Goal: Information Seeking & Learning: Learn about a topic

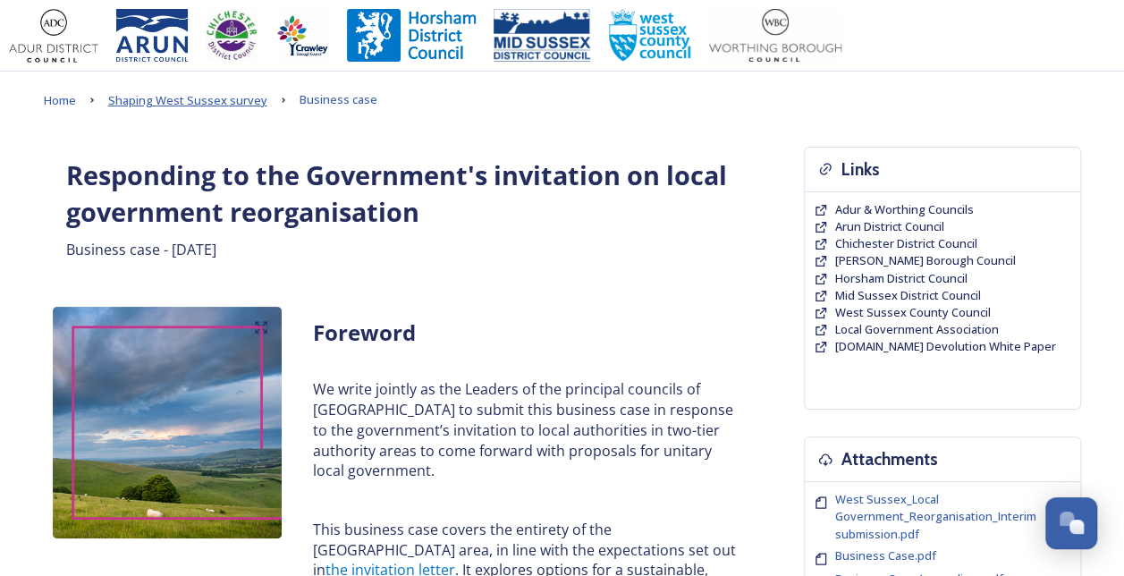
click at [177, 104] on span "Shaping West Sussex survey" at bounding box center [187, 100] width 159 height 16
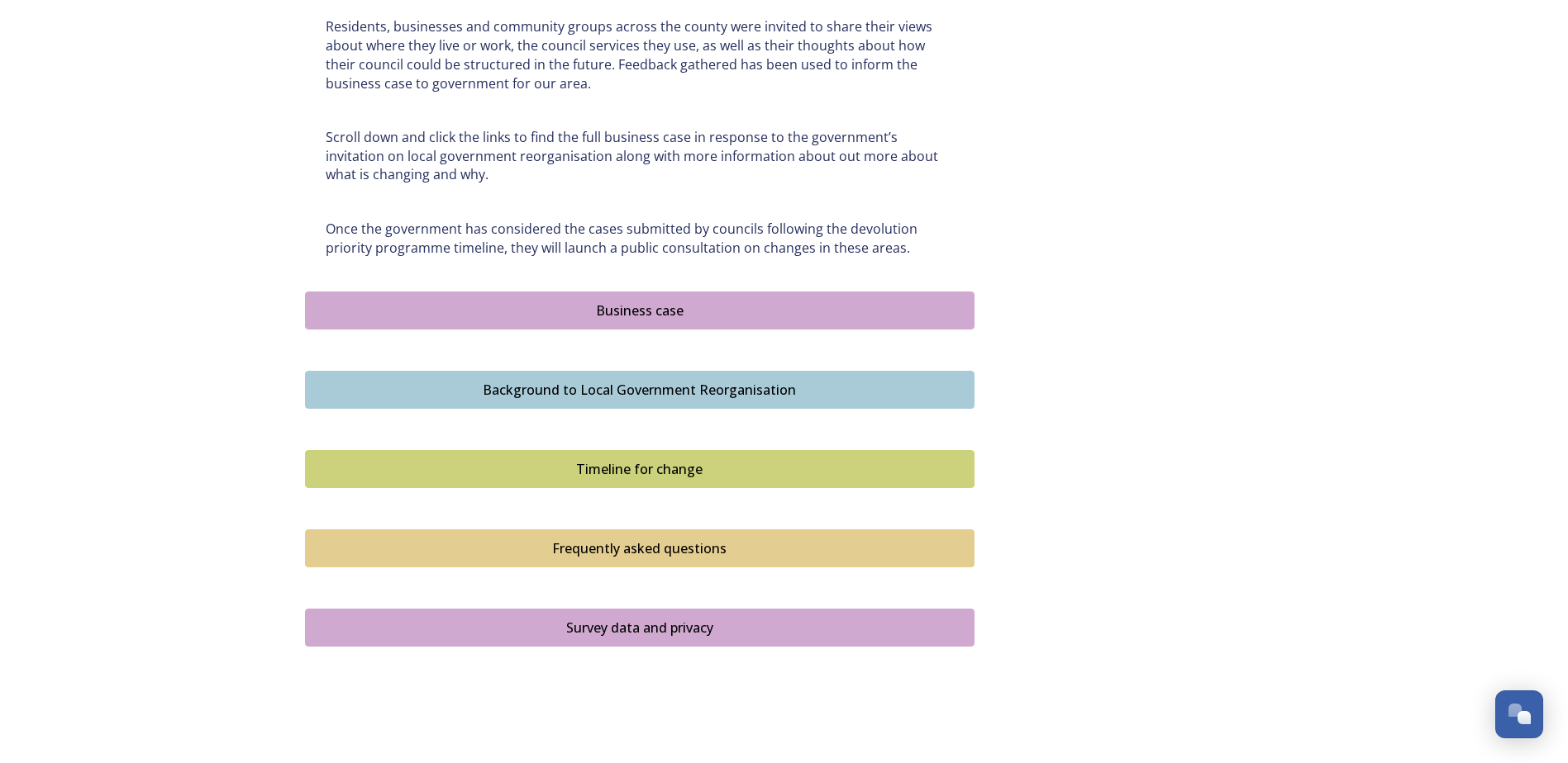
scroll to position [826, 0]
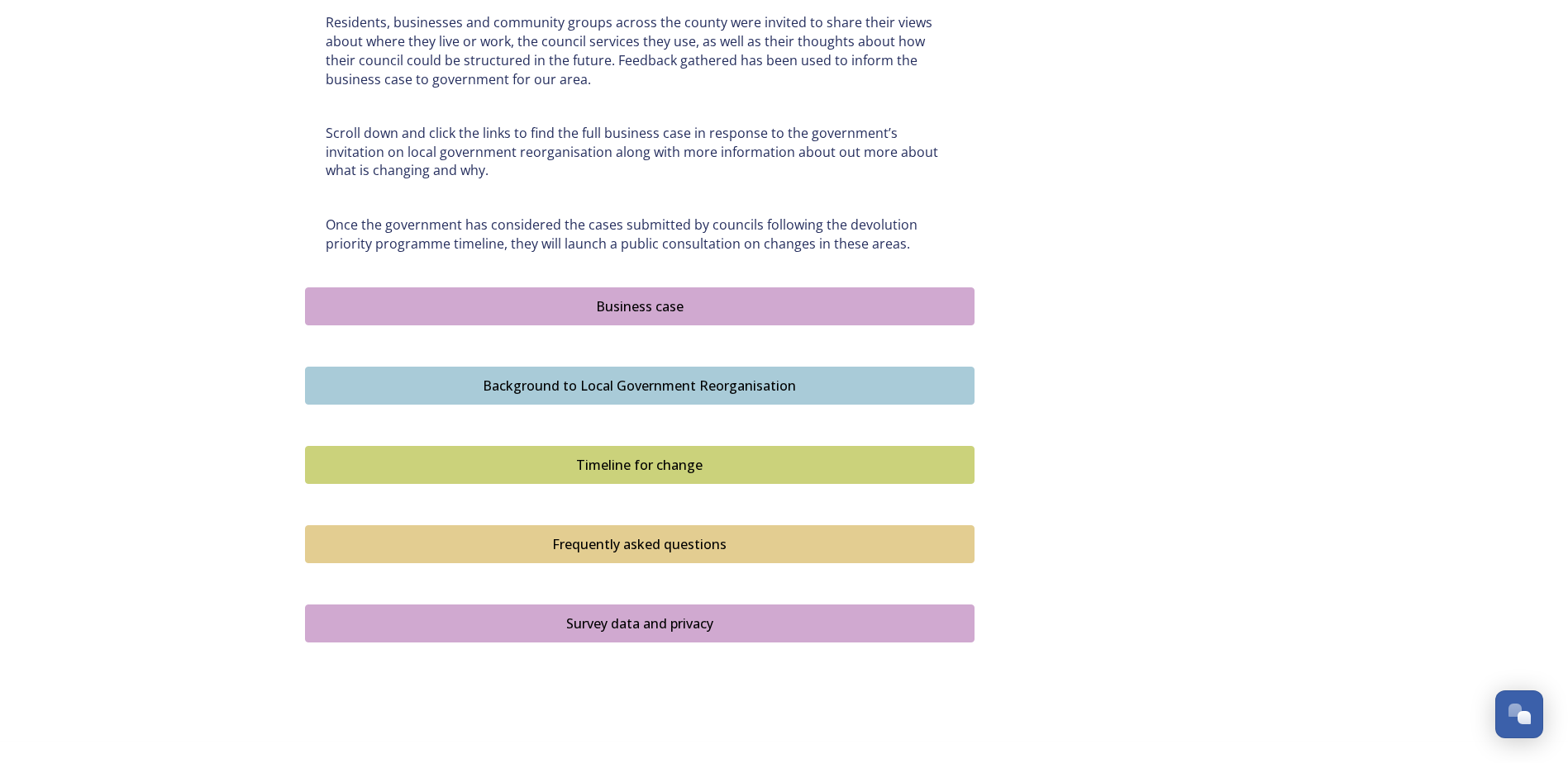
click at [543, 380] on div "Background to Local Government Reorganisation" at bounding box center [639, 385] width 651 height 19
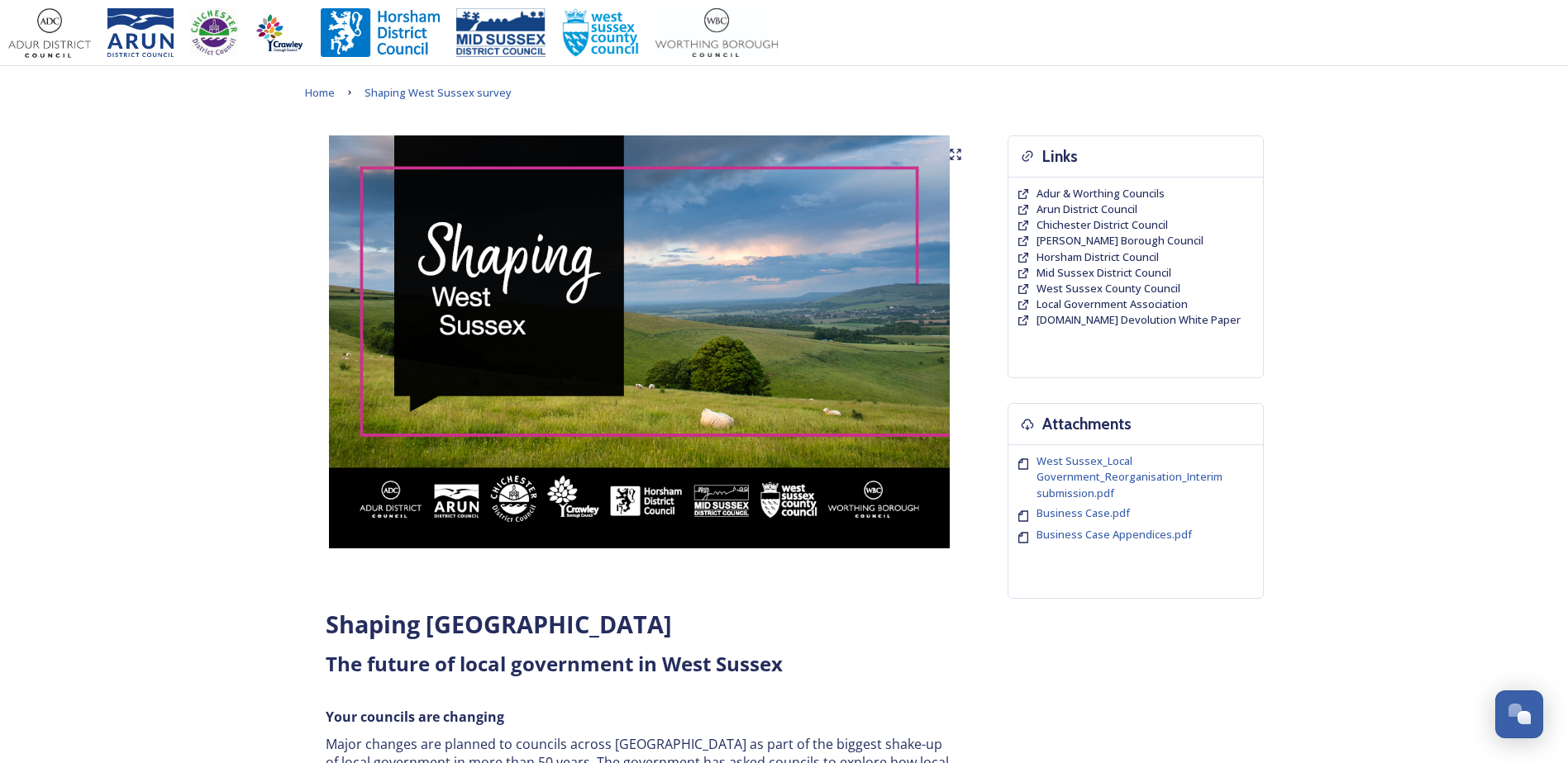
scroll to position [744, 0]
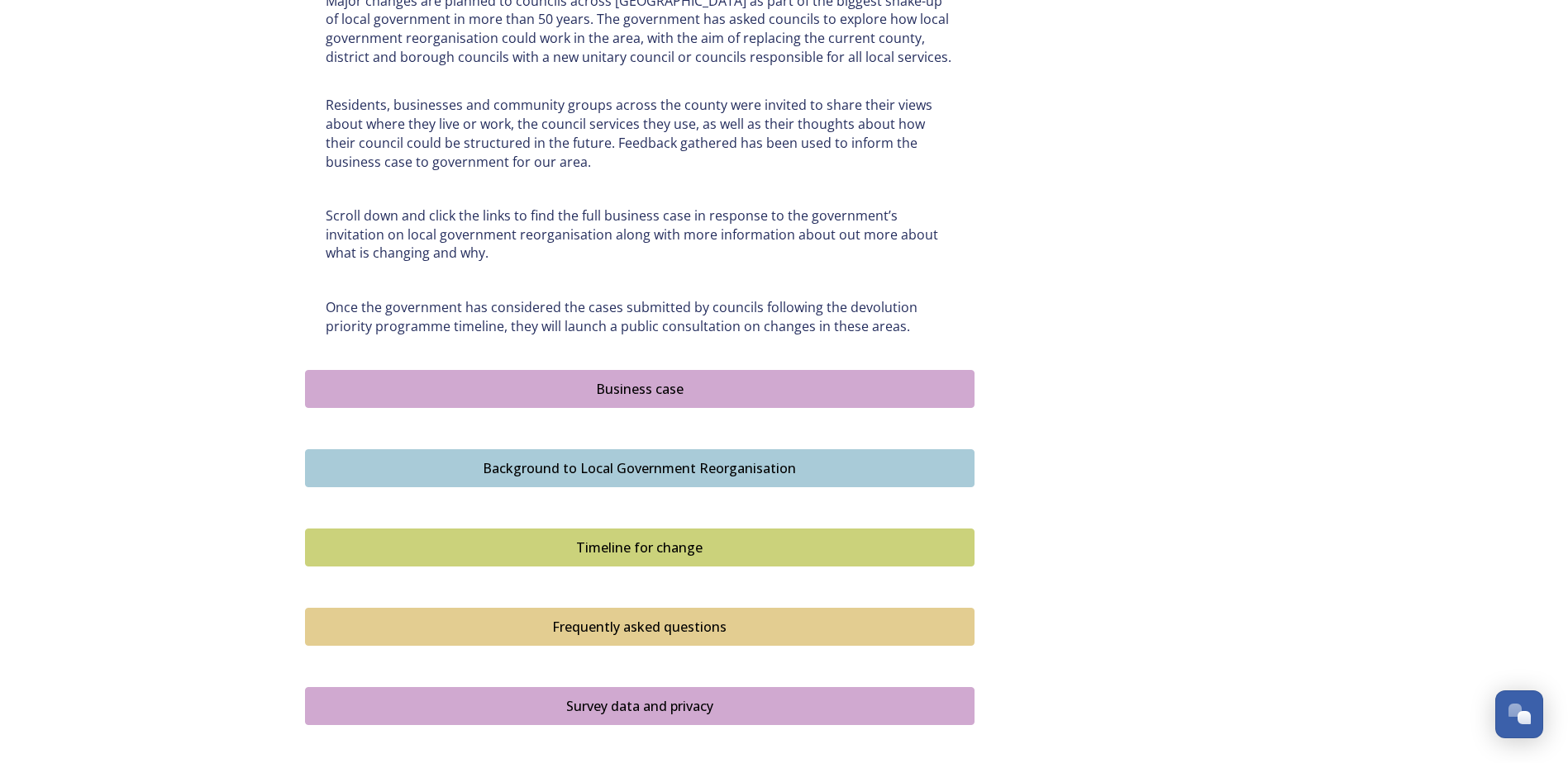
click at [647, 531] on div "Timeline for change" at bounding box center [639, 547] width 651 height 19
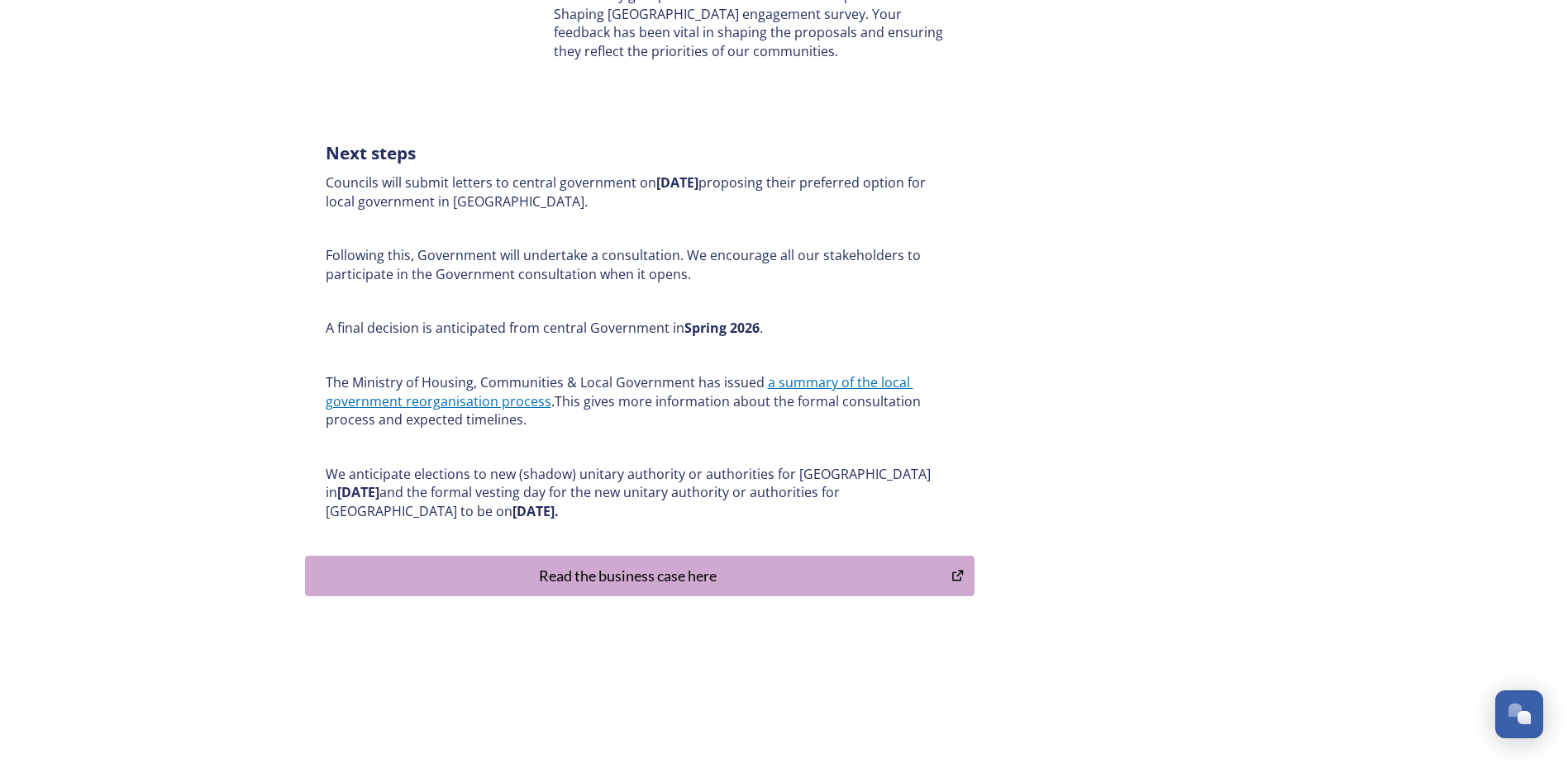
scroll to position [705, 0]
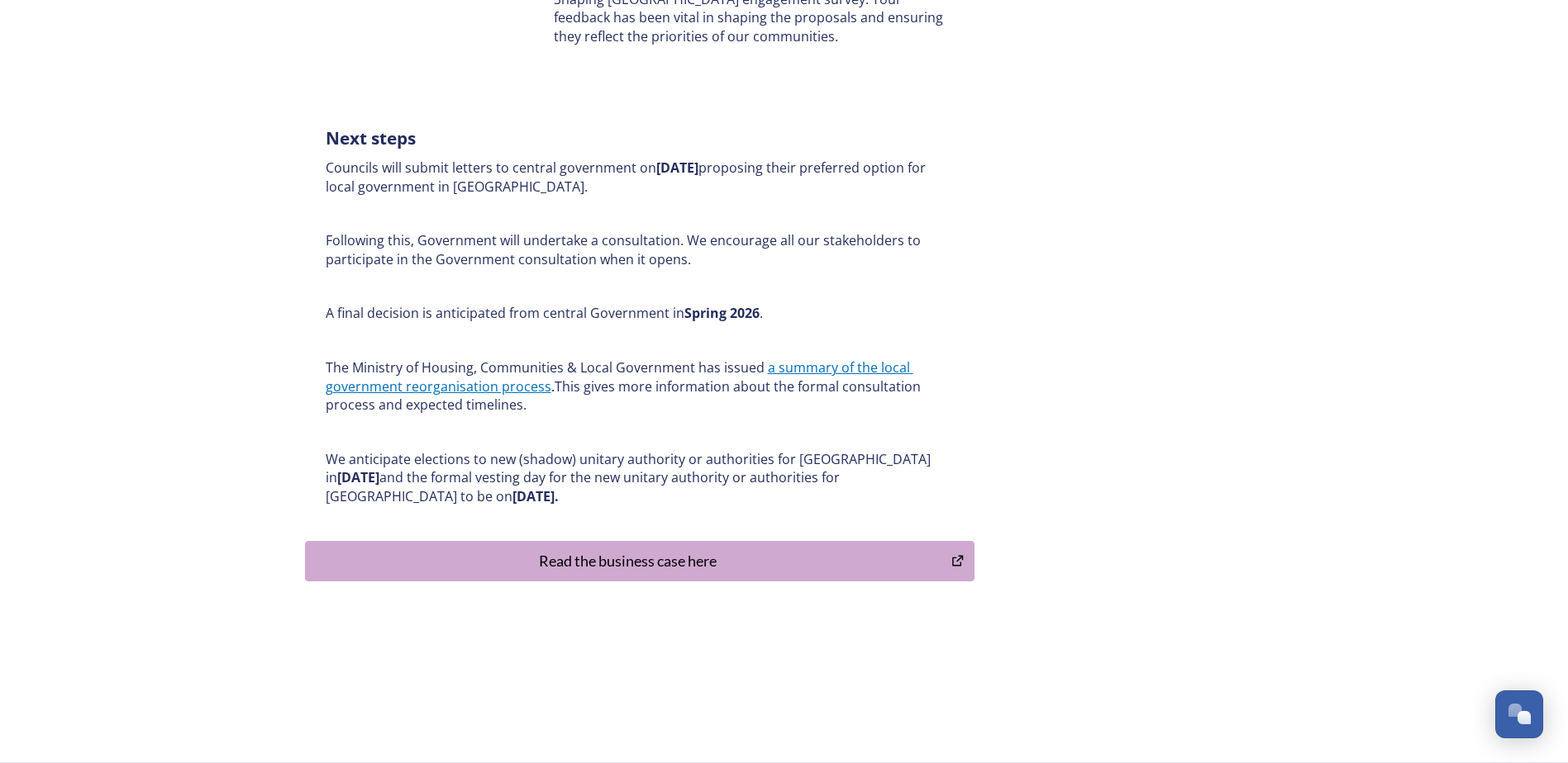
click at [638, 531] on div "Read the business case here" at bounding box center [628, 562] width 629 height 22
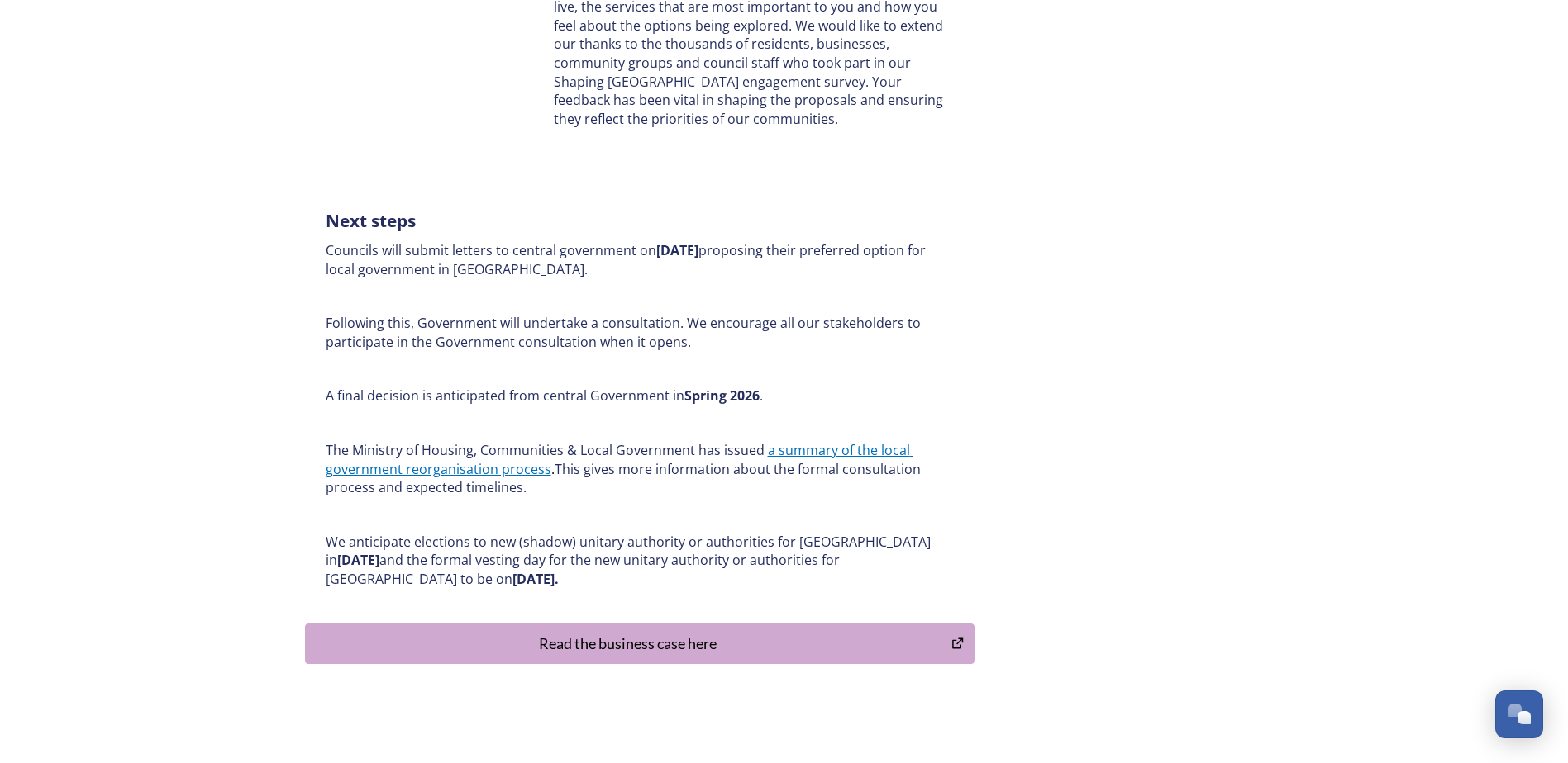
click at [958, 531] on icon "Read the business case here" at bounding box center [957, 644] width 11 height 11
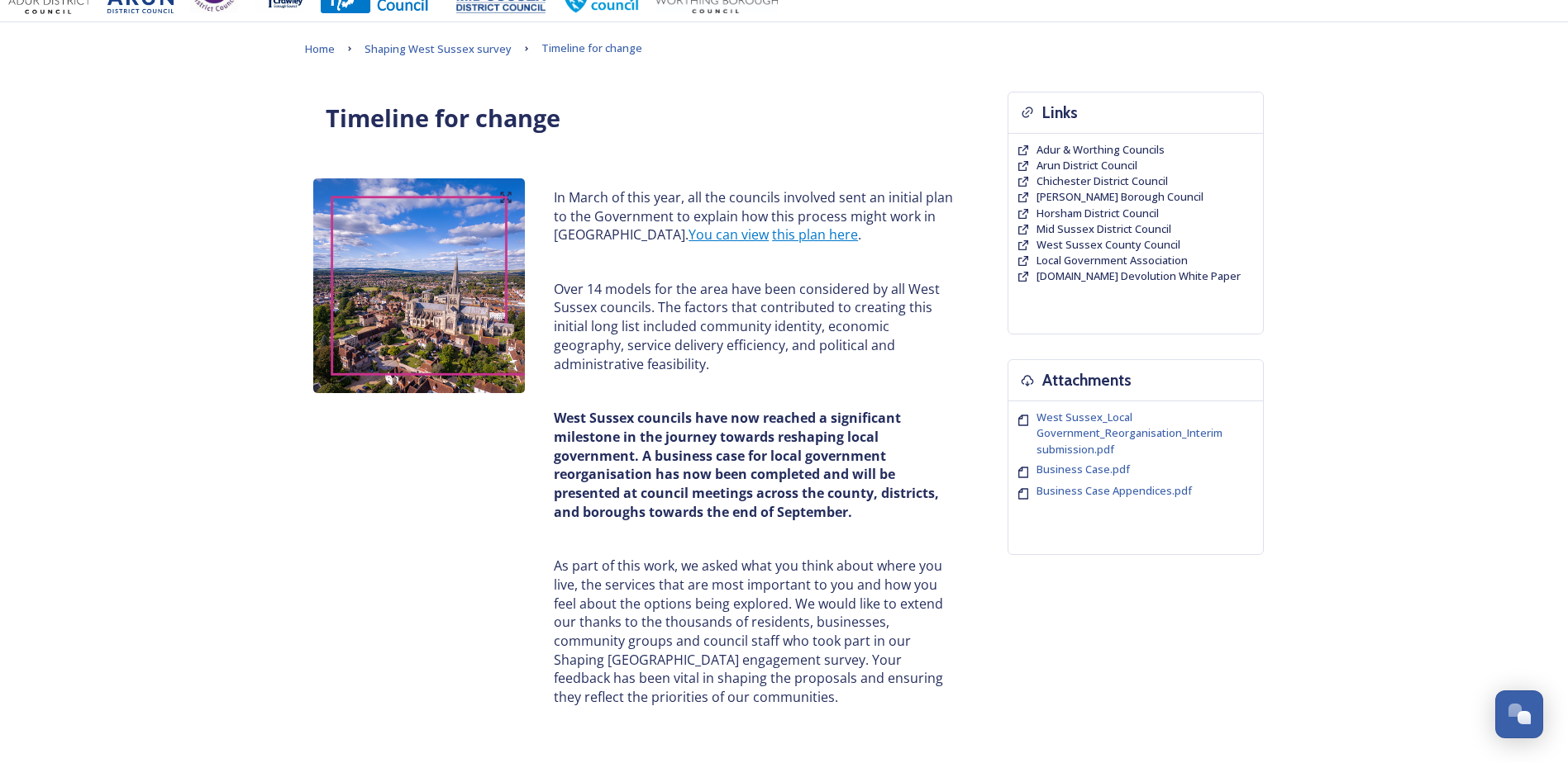
scroll to position [0, 0]
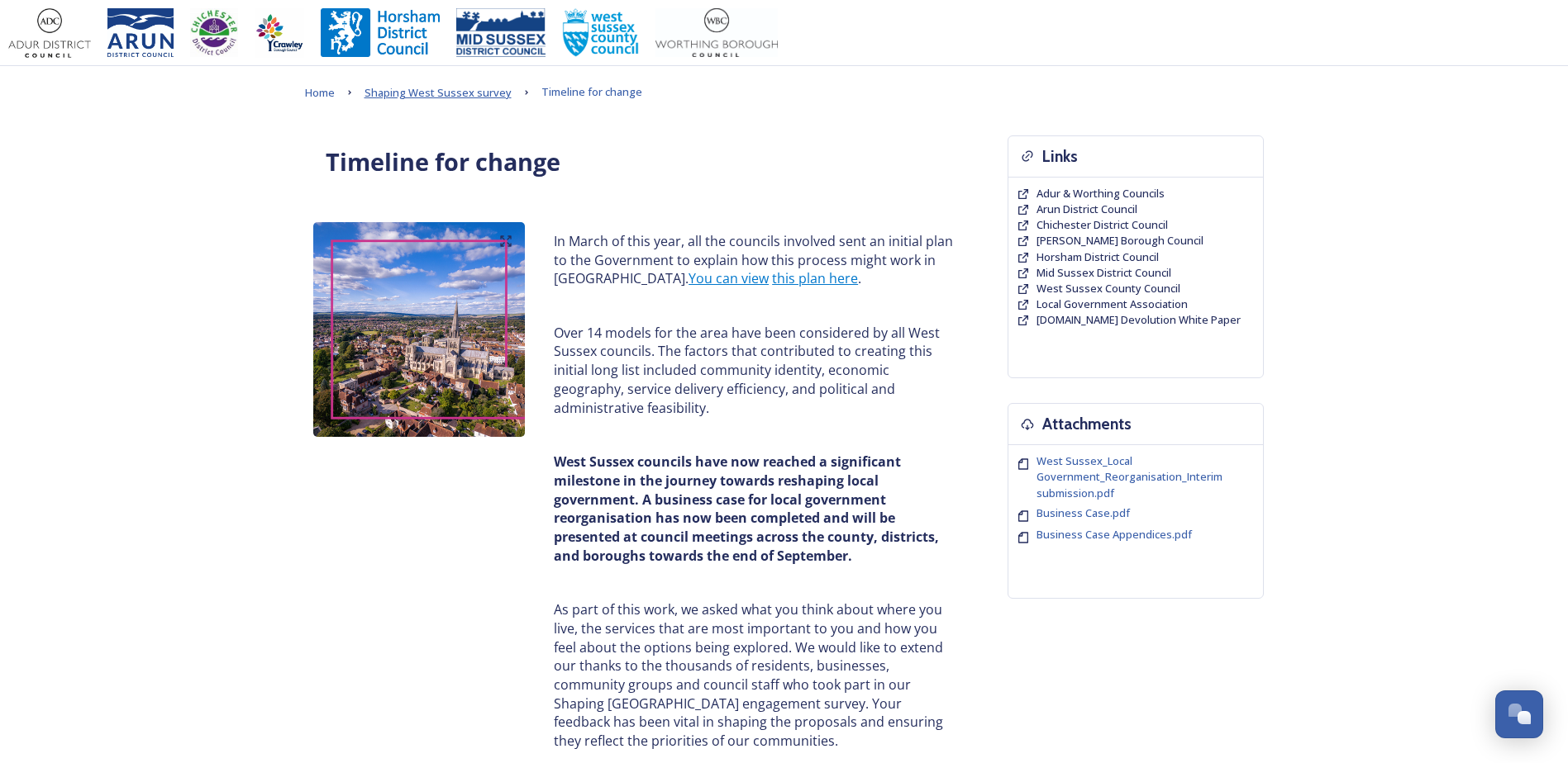
click at [444, 91] on span "Shaping West Sussex survey" at bounding box center [437, 92] width 147 height 15
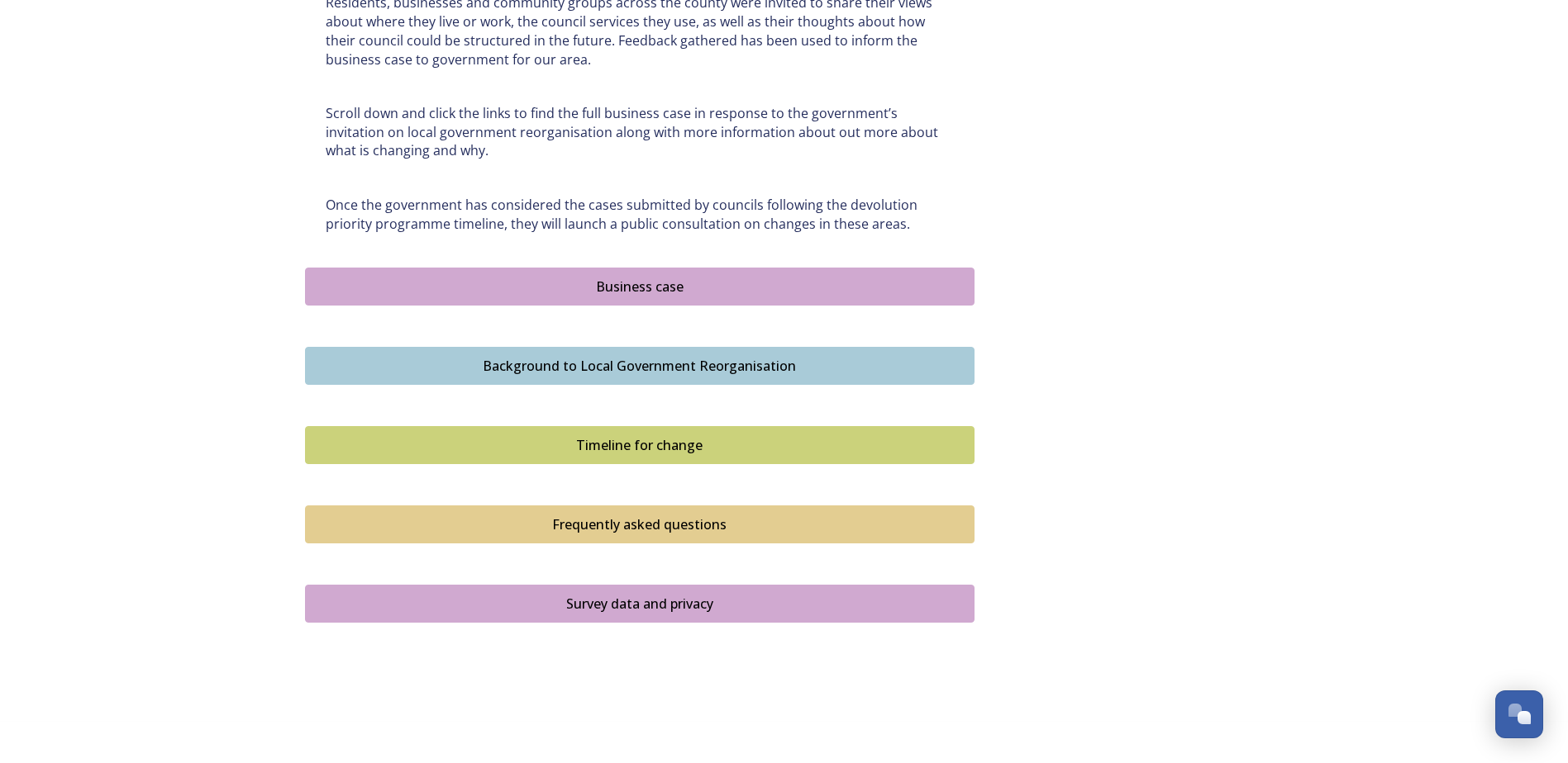
scroll to position [888, 0]
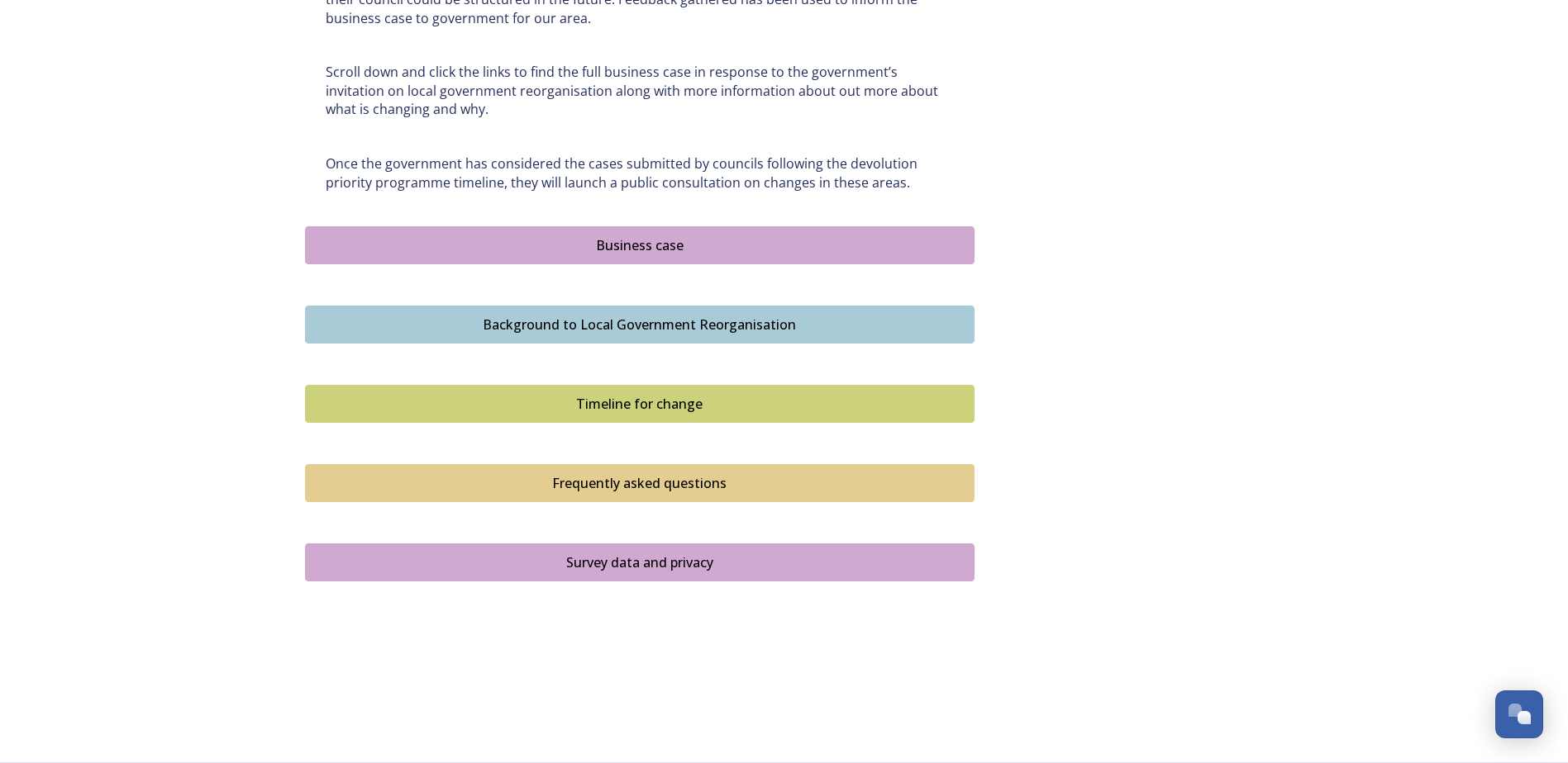
click at [474, 481] on div "Frequently asked questions" at bounding box center [639, 482] width 651 height 19
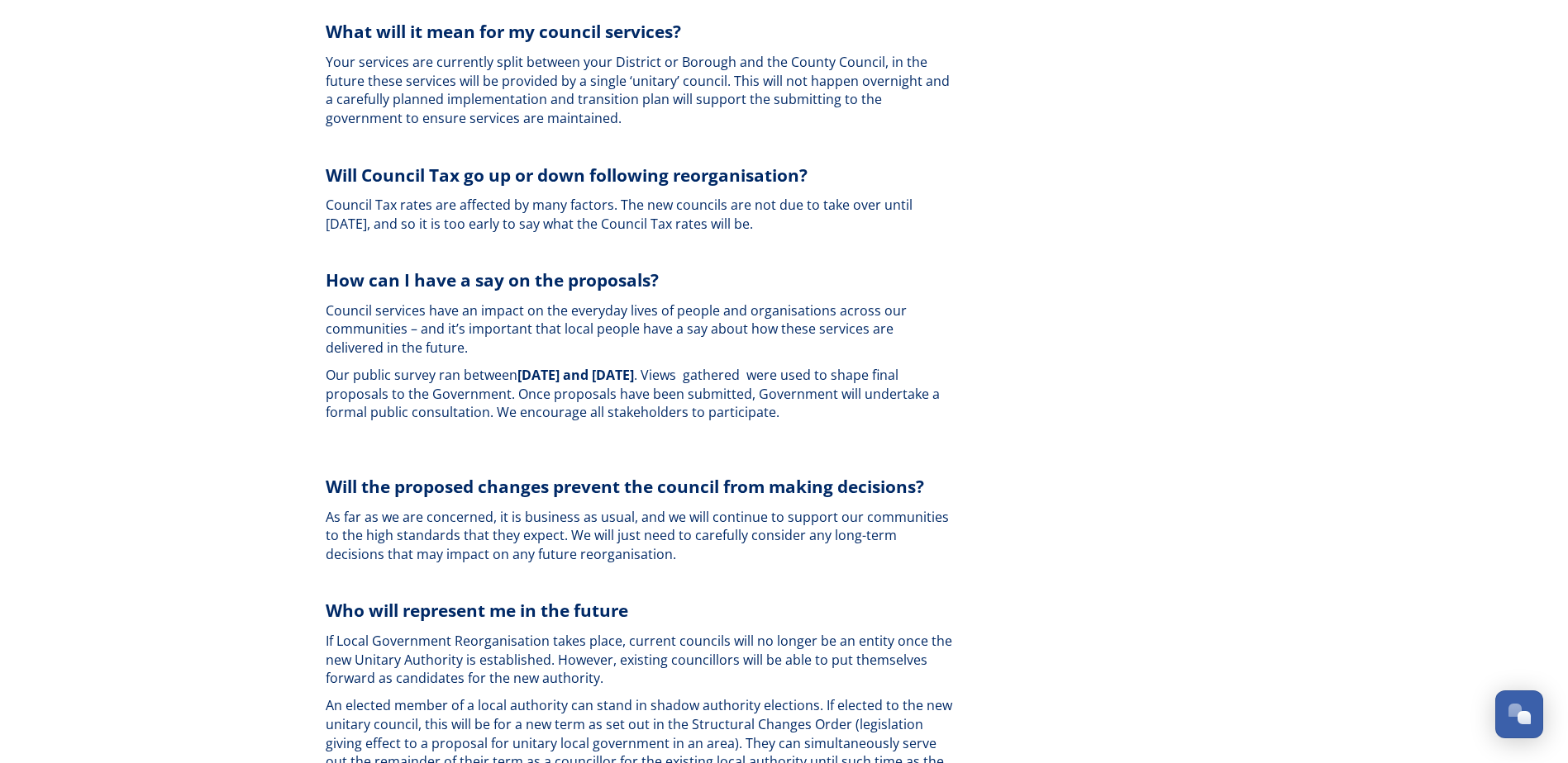
scroll to position [3800, 0]
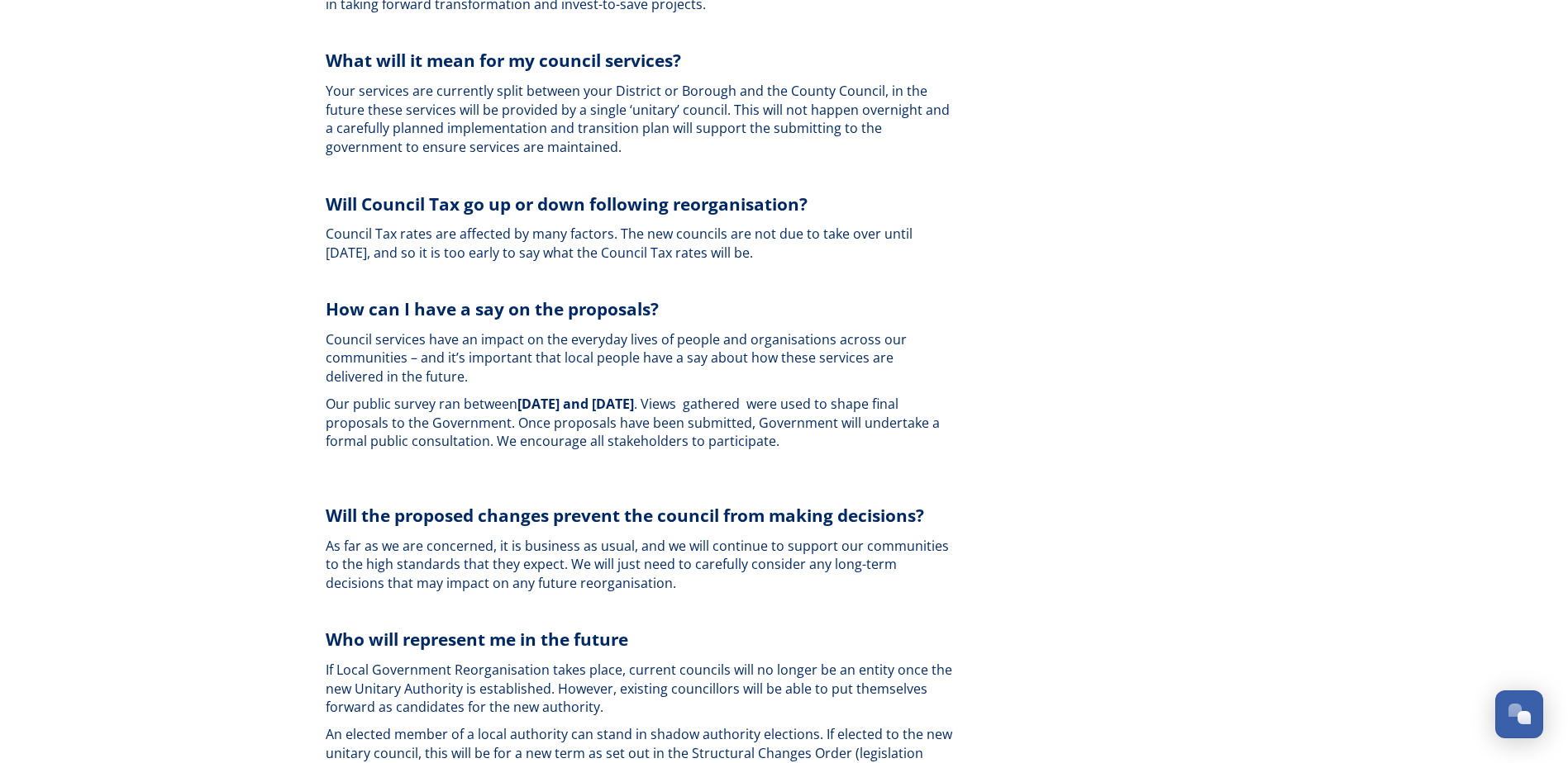
click at [735, 224] on span "Council Tax rates are affected by many factors. The new councils are not due to…" at bounding box center [620, 243] width 590 height 37
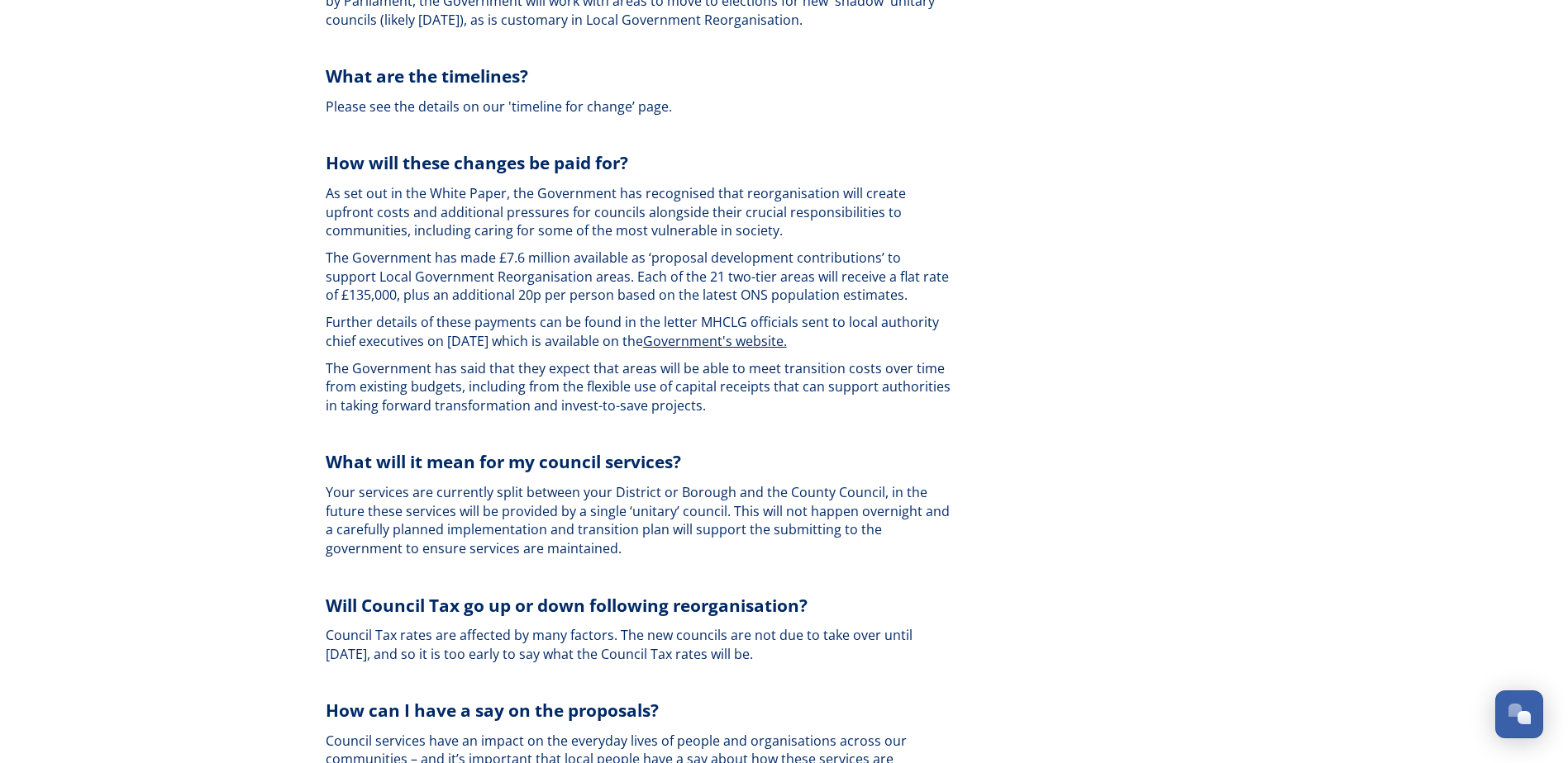
scroll to position [3284, 0]
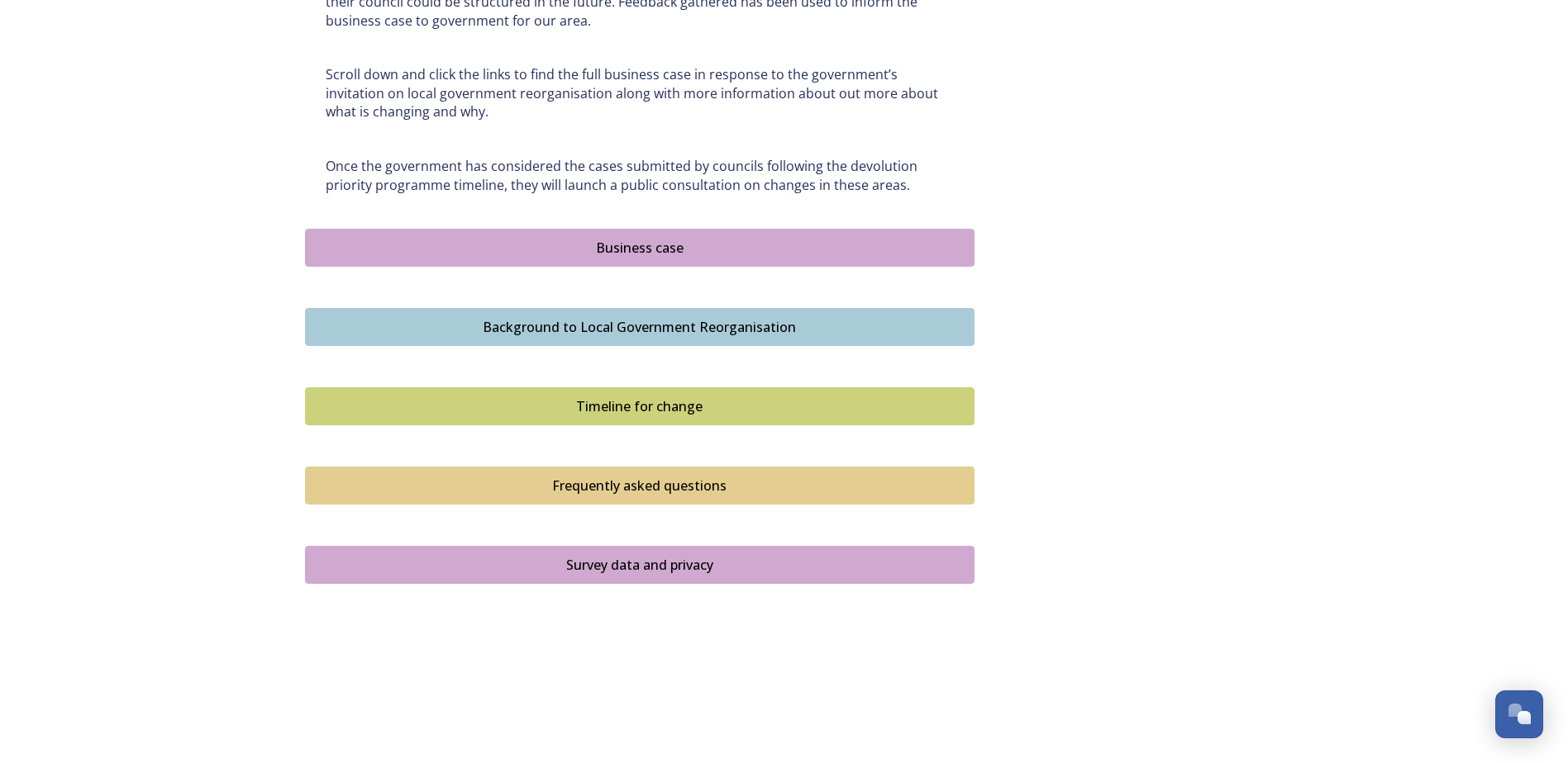
scroll to position [888, 0]
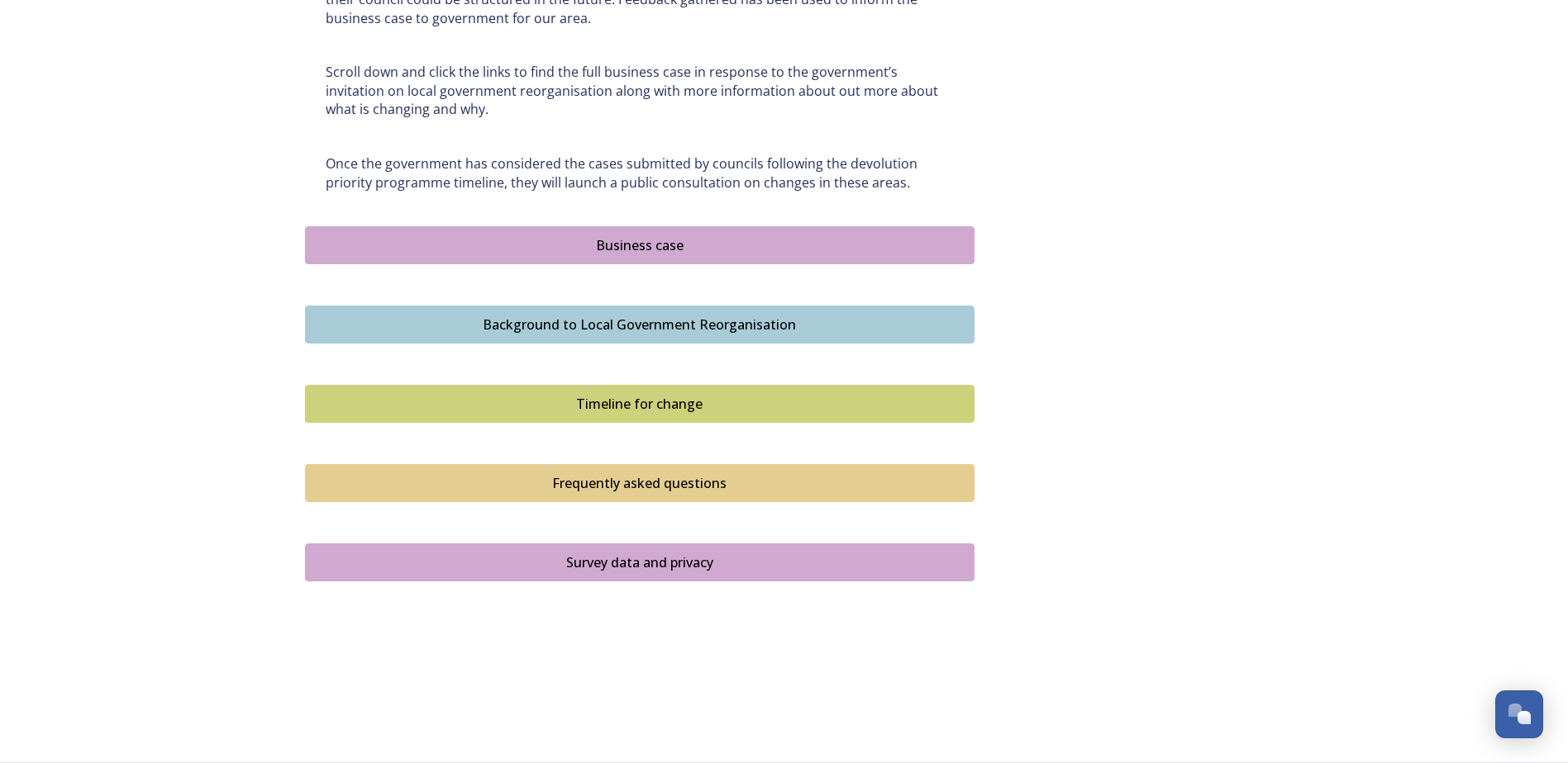
click at [619, 531] on div "Survey data and privacy" at bounding box center [639, 562] width 651 height 19
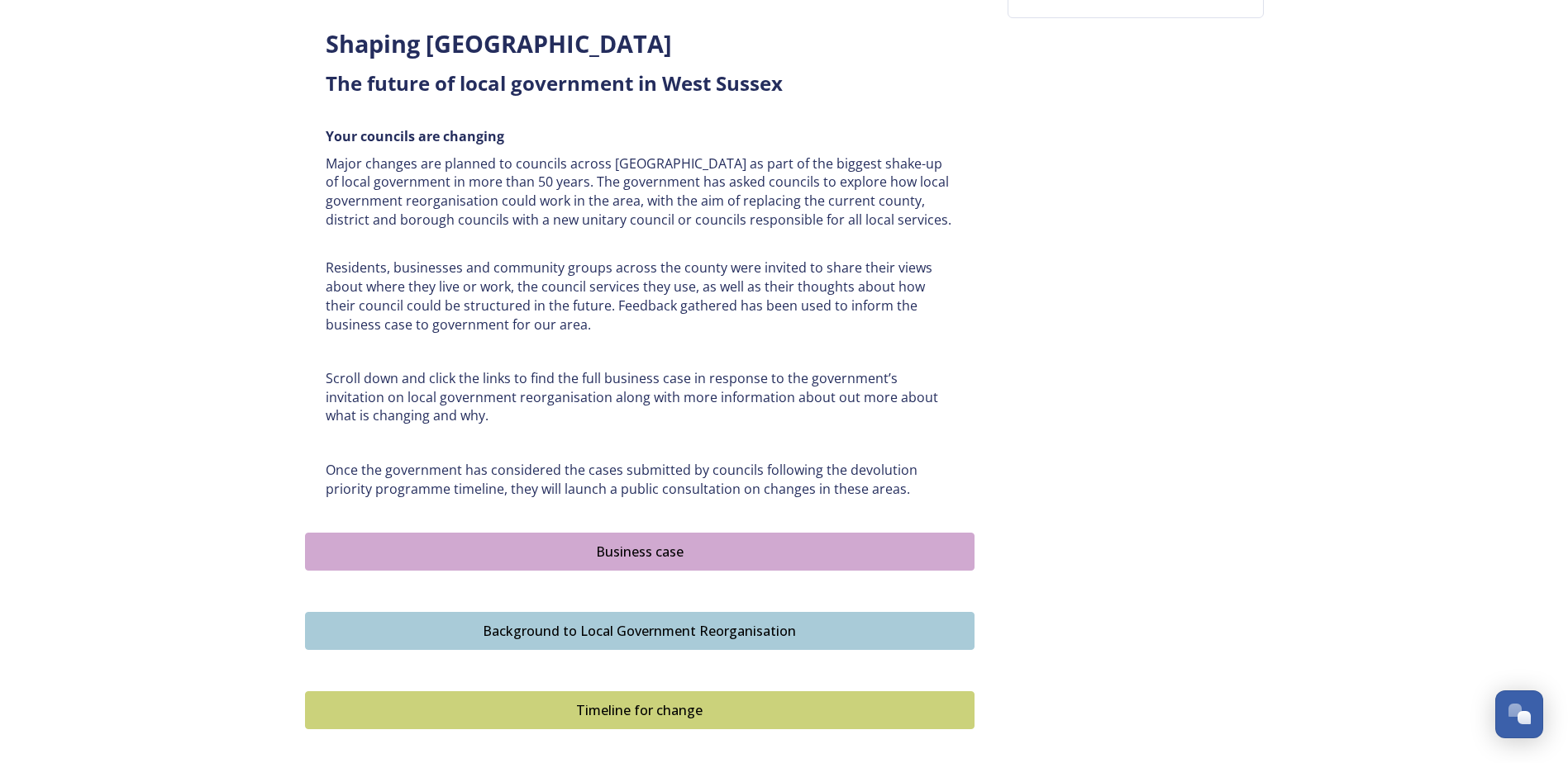
scroll to position [826, 0]
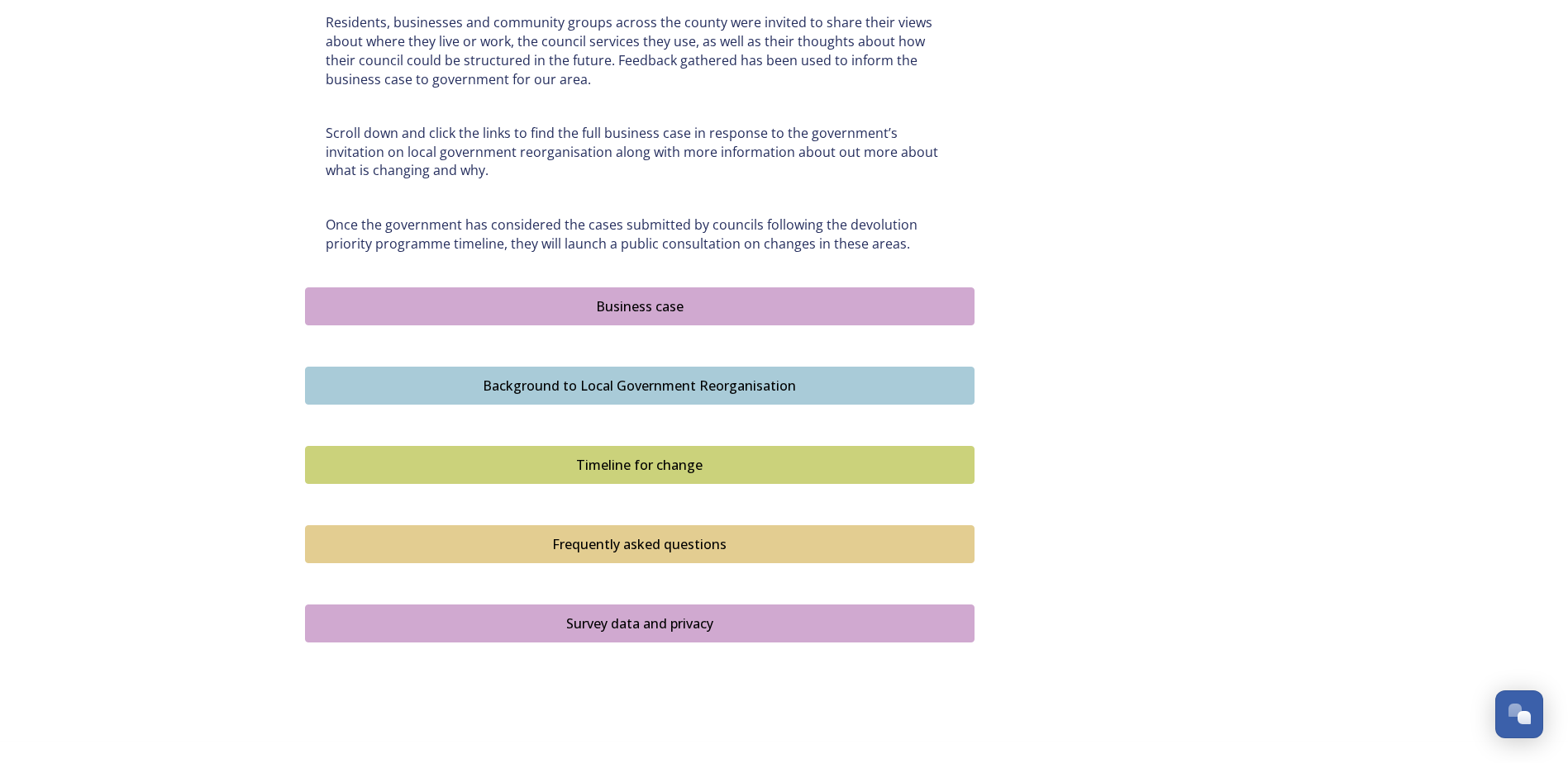
click at [545, 297] on div "Business case" at bounding box center [639, 306] width 651 height 19
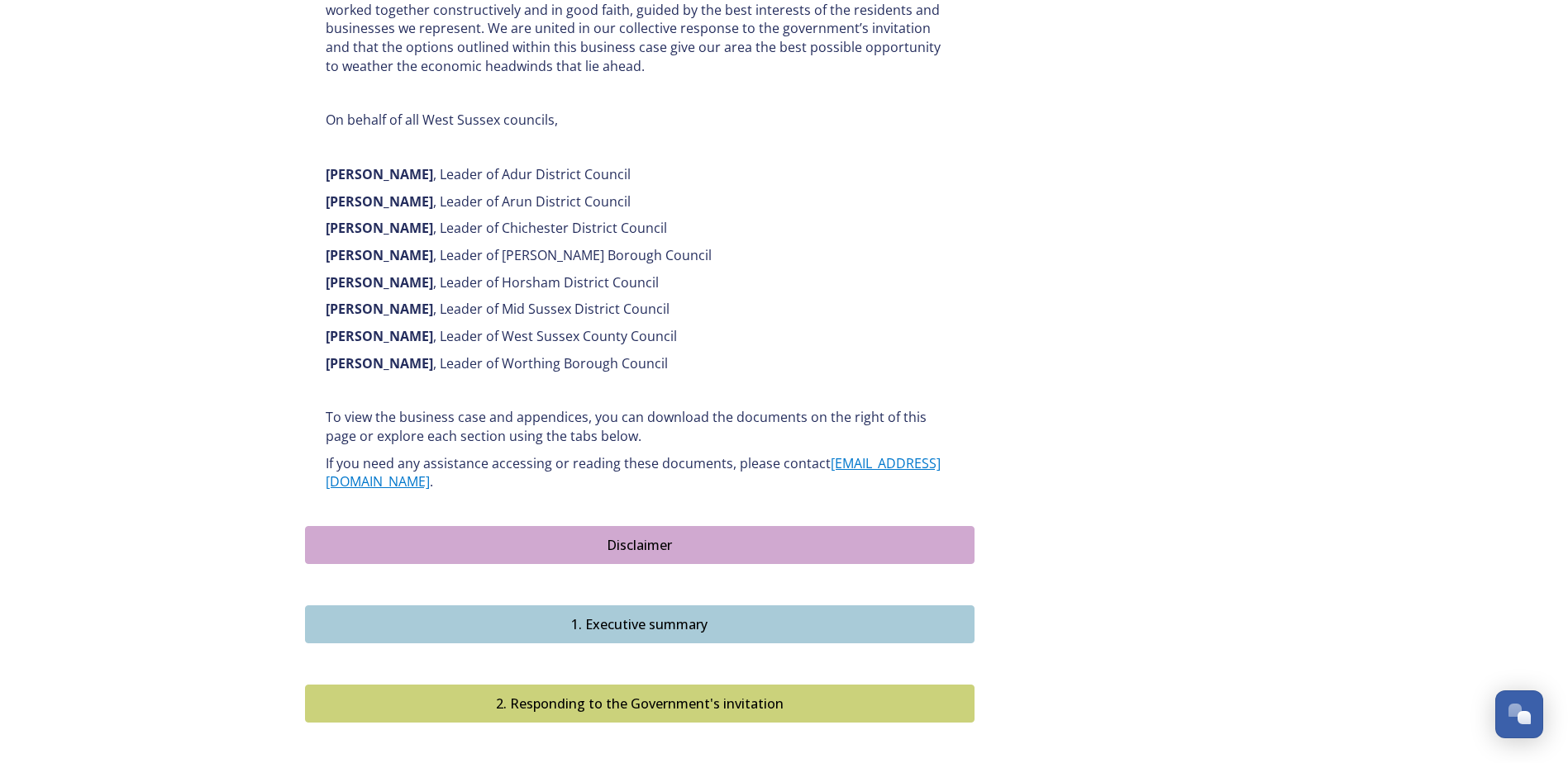
scroll to position [1074, 0]
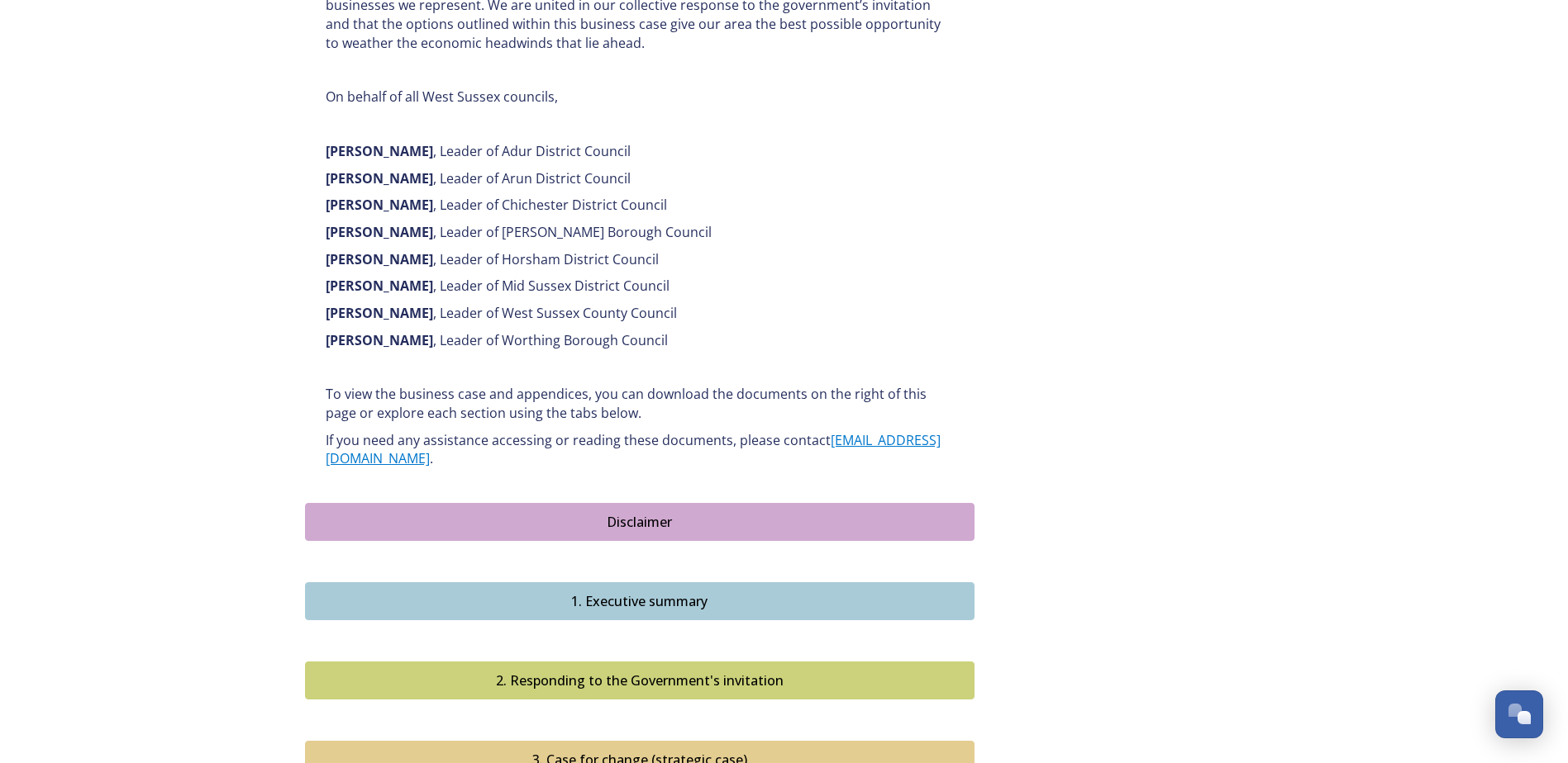
click at [670, 513] on div "Disclaimer" at bounding box center [639, 522] width 651 height 19
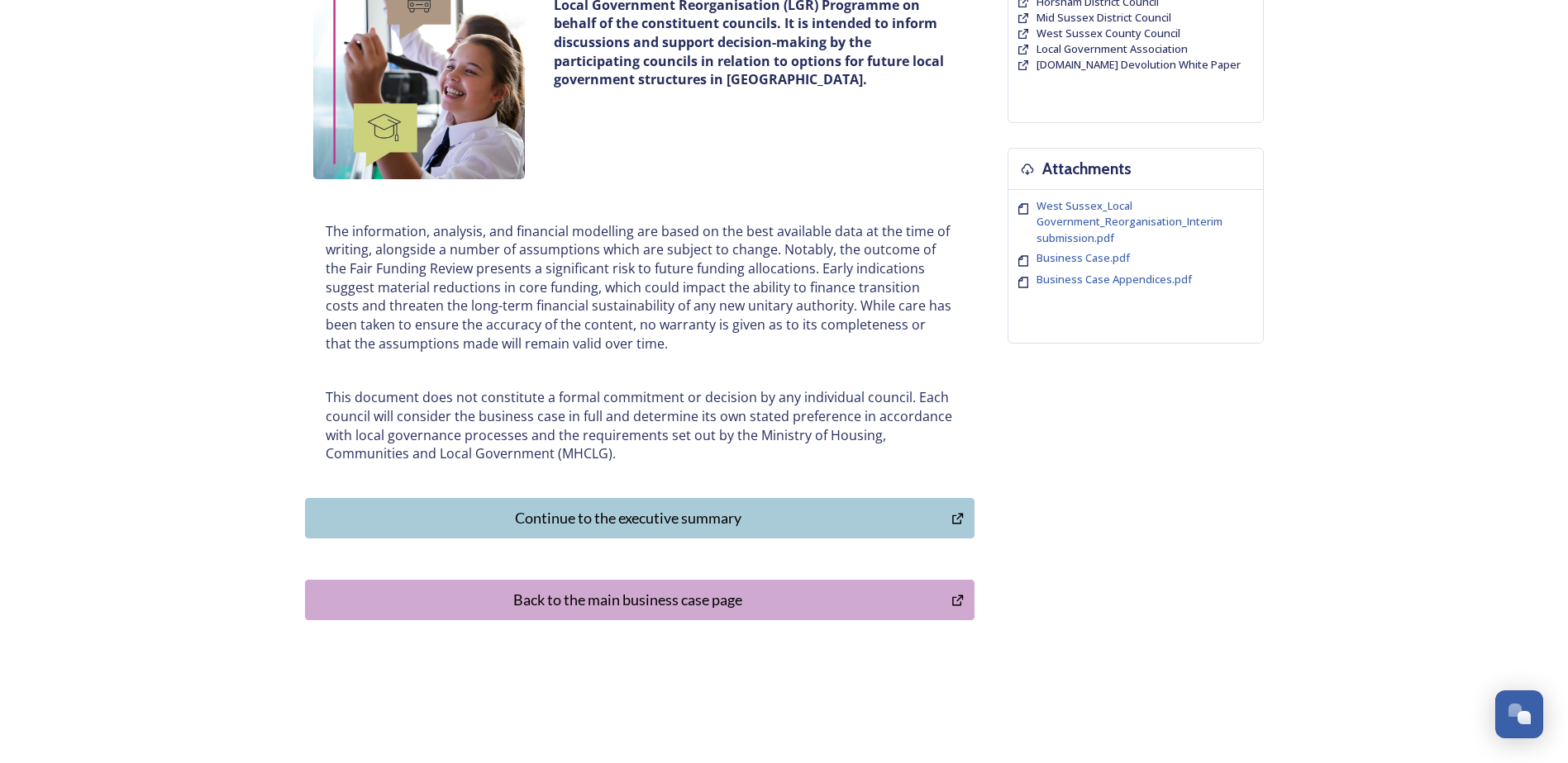
scroll to position [294, 0]
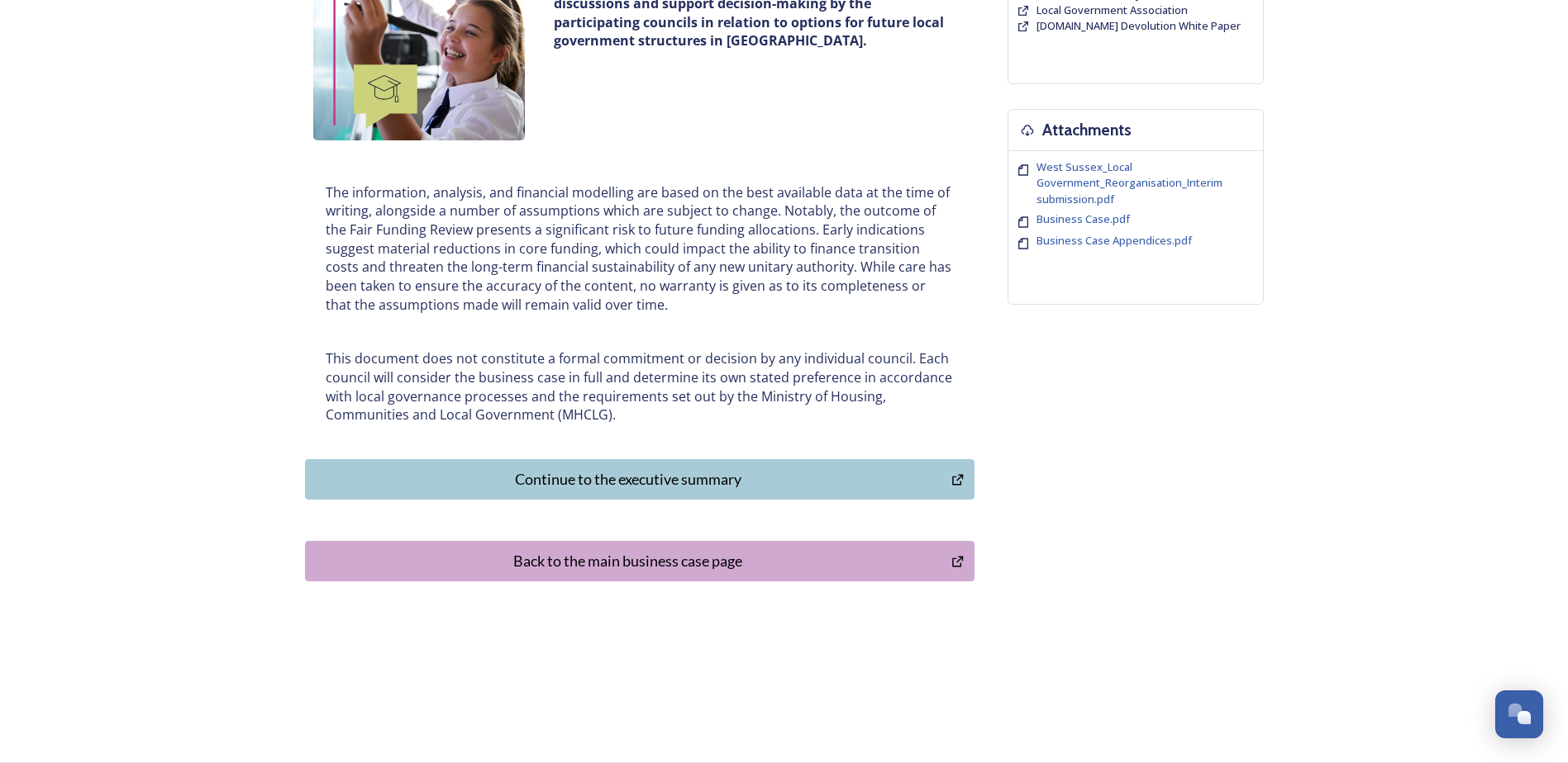
click at [672, 478] on div "Continue to the executive summary" at bounding box center [628, 479] width 629 height 22
click at [560, 531] on div "Back to the main business case page" at bounding box center [628, 562] width 629 height 22
click at [647, 477] on div "Continue to the executive summary" at bounding box center [628, 479] width 629 height 22
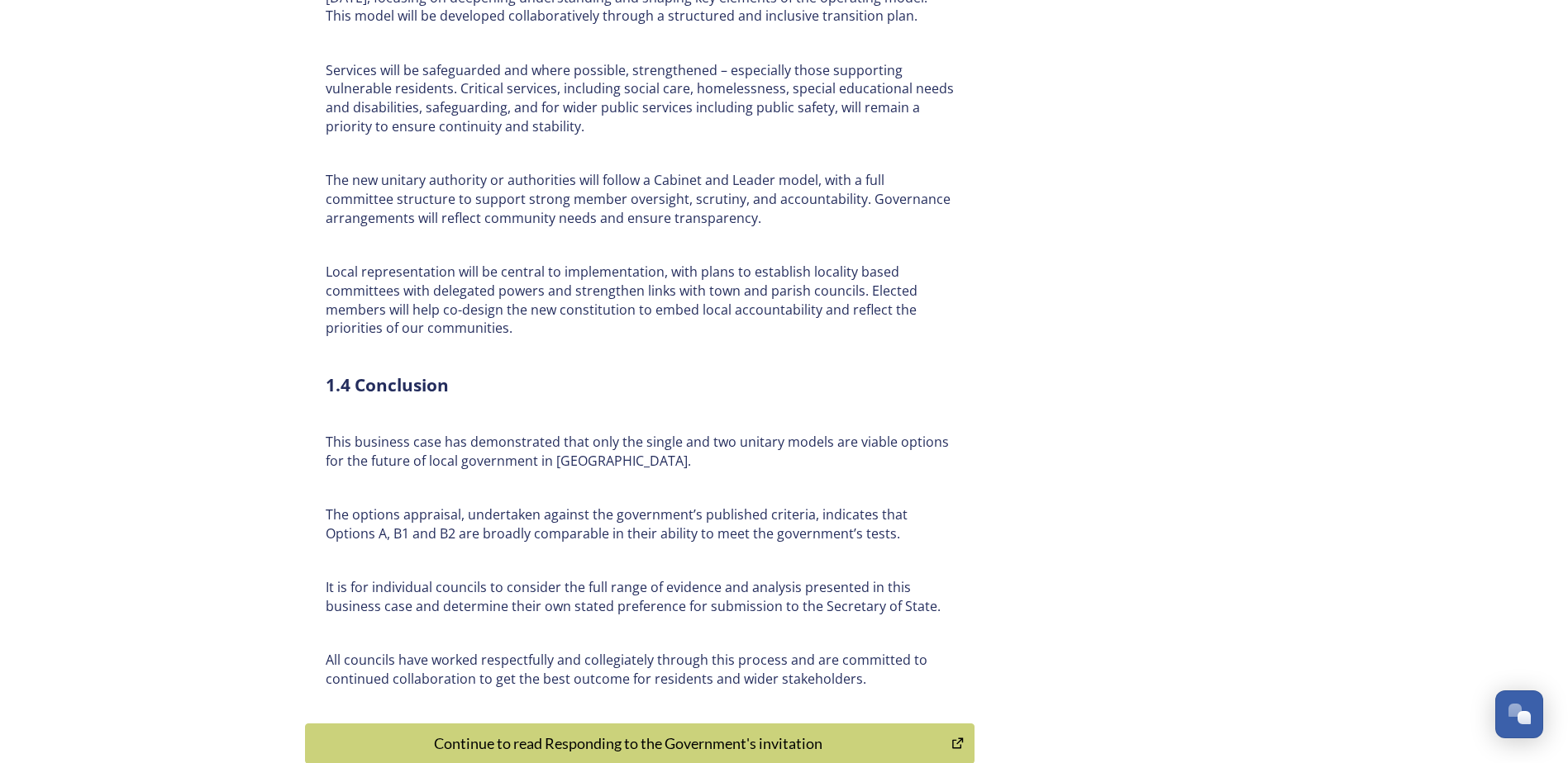
scroll to position [3794, 0]
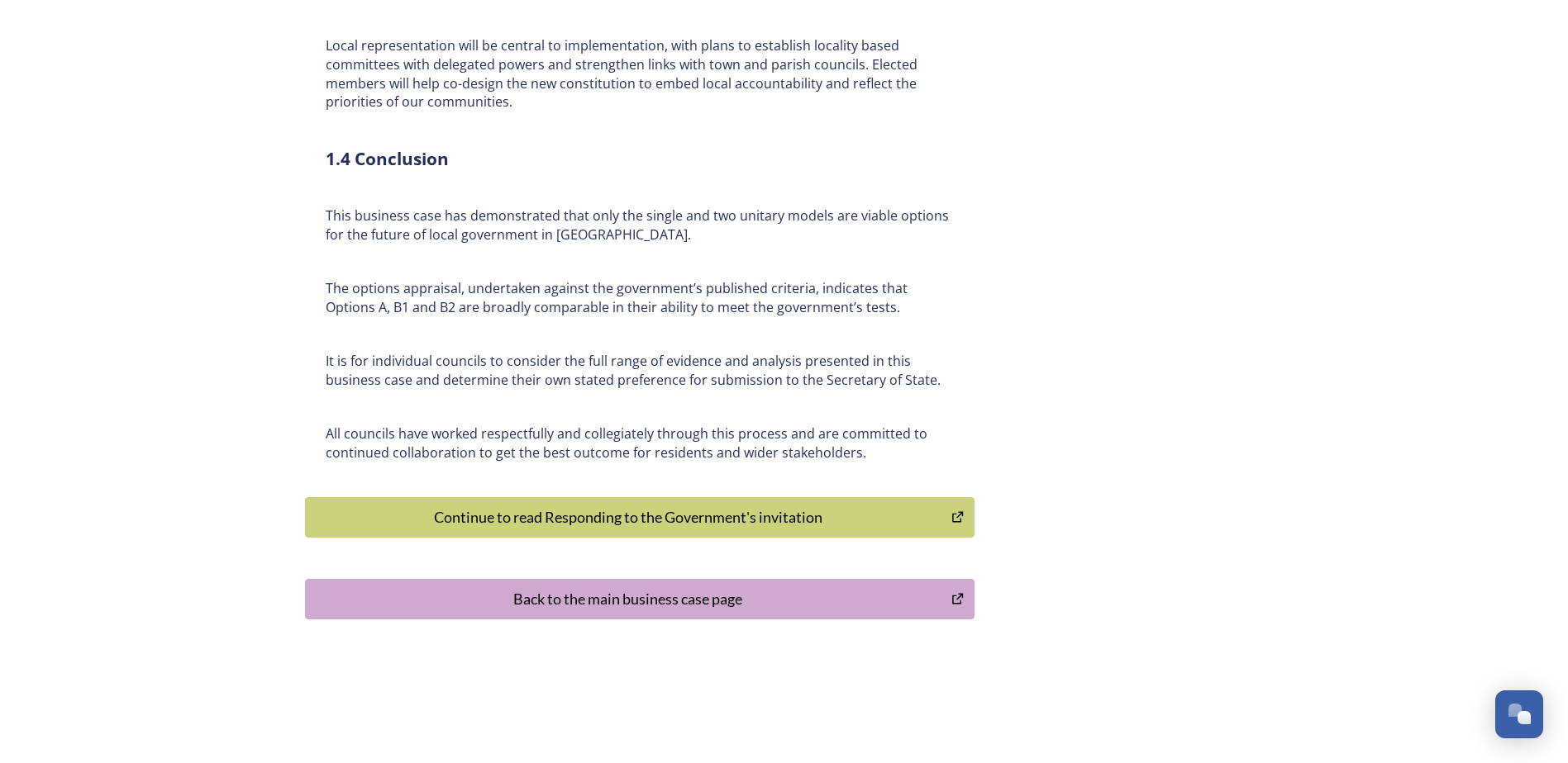
click at [619, 506] on div "Continue to read Responding to the Government's invitation" at bounding box center [628, 517] width 629 height 22
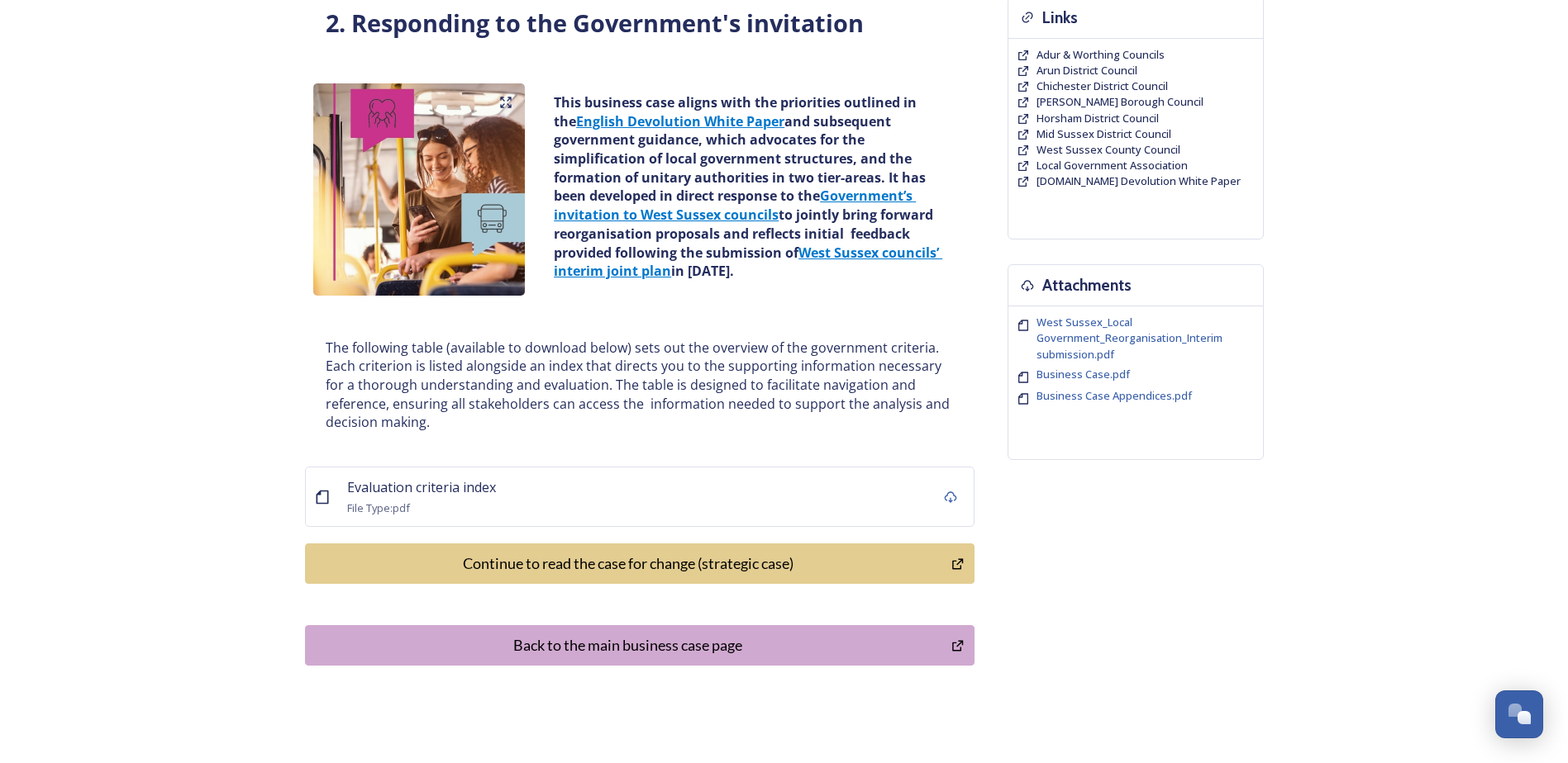
scroll to position [165, 0]
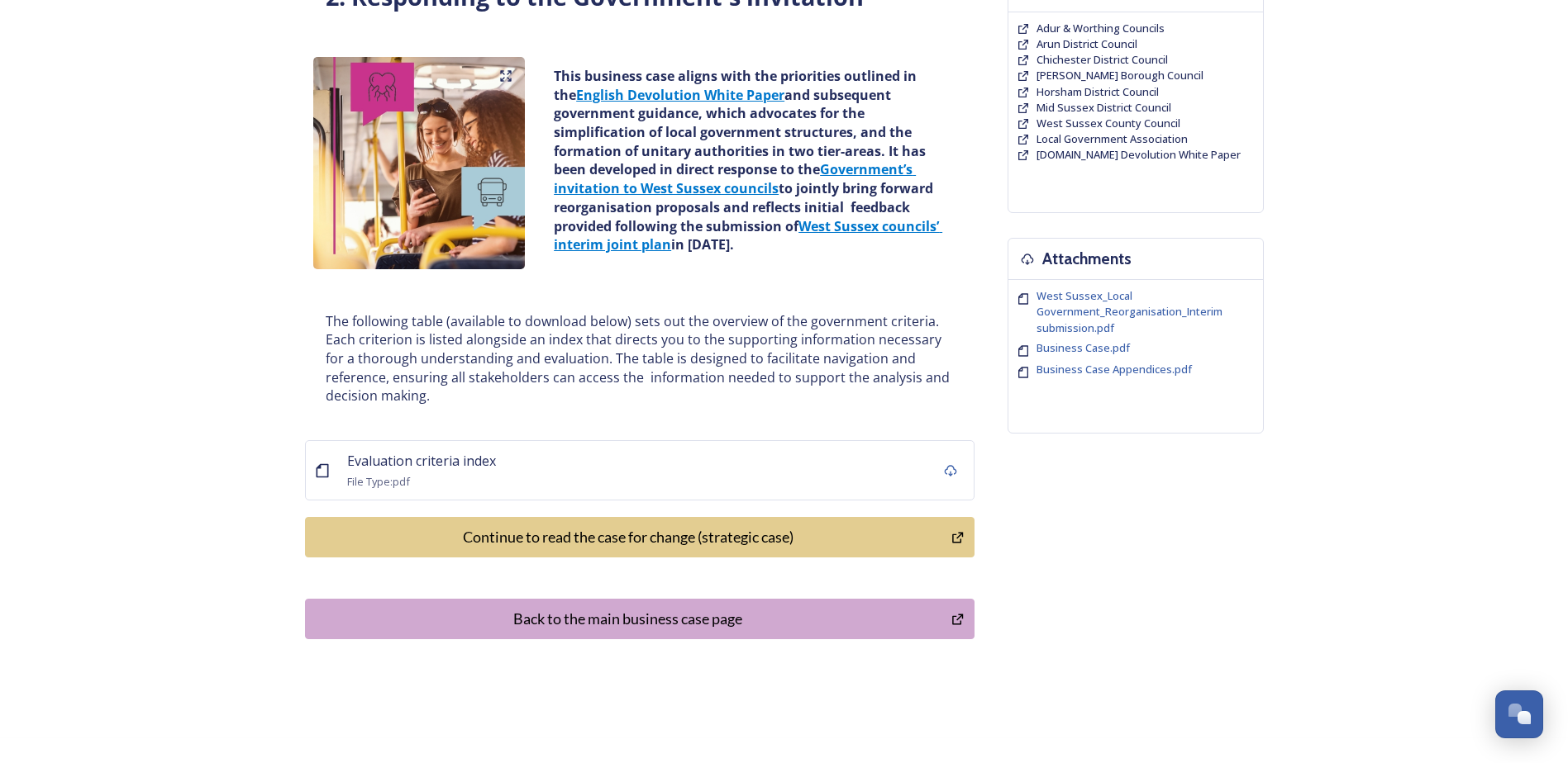
click at [607, 527] on div "Continue to read the case for change (strategic case)" at bounding box center [628, 538] width 629 height 22
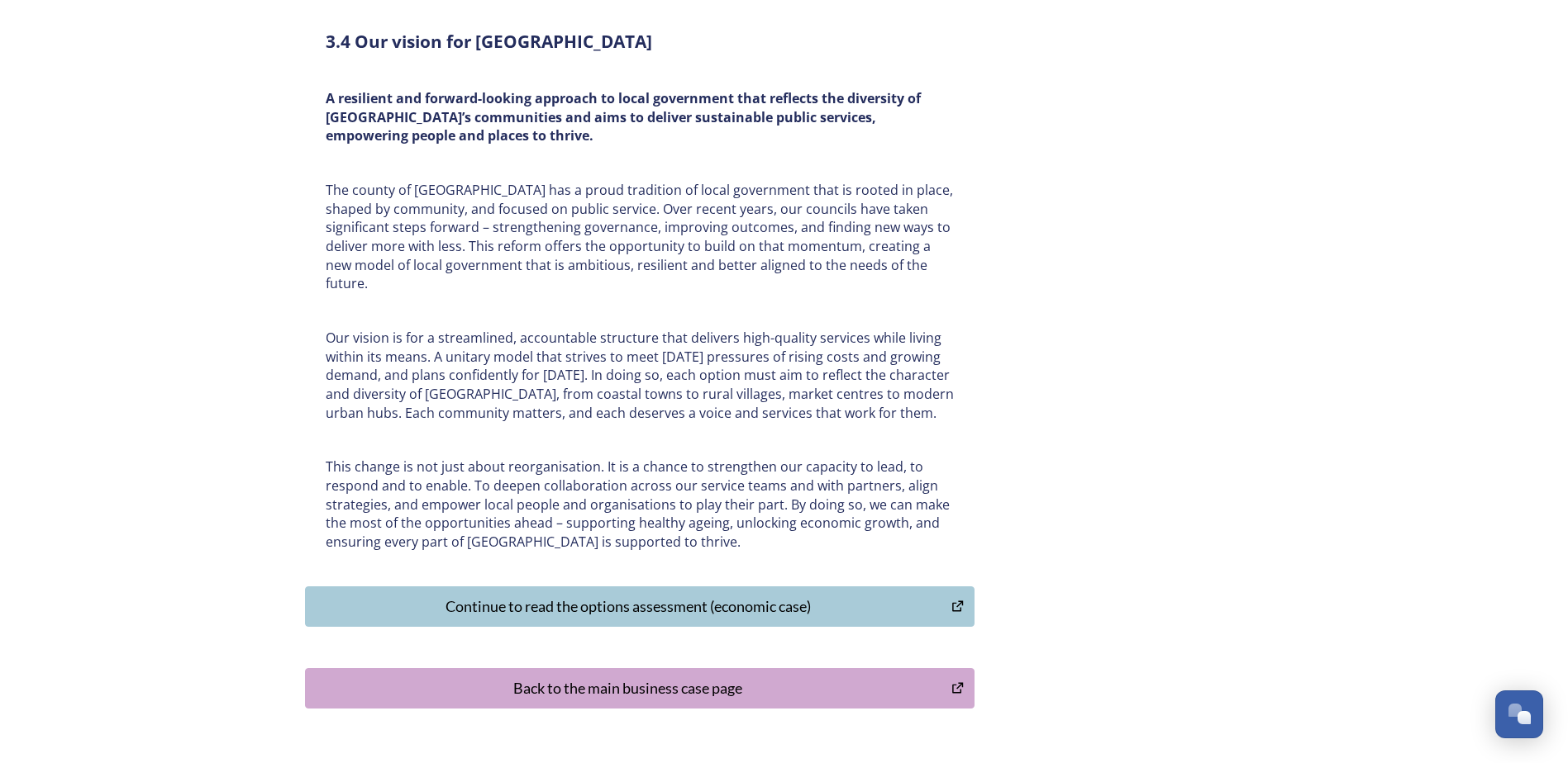
scroll to position [5122, 0]
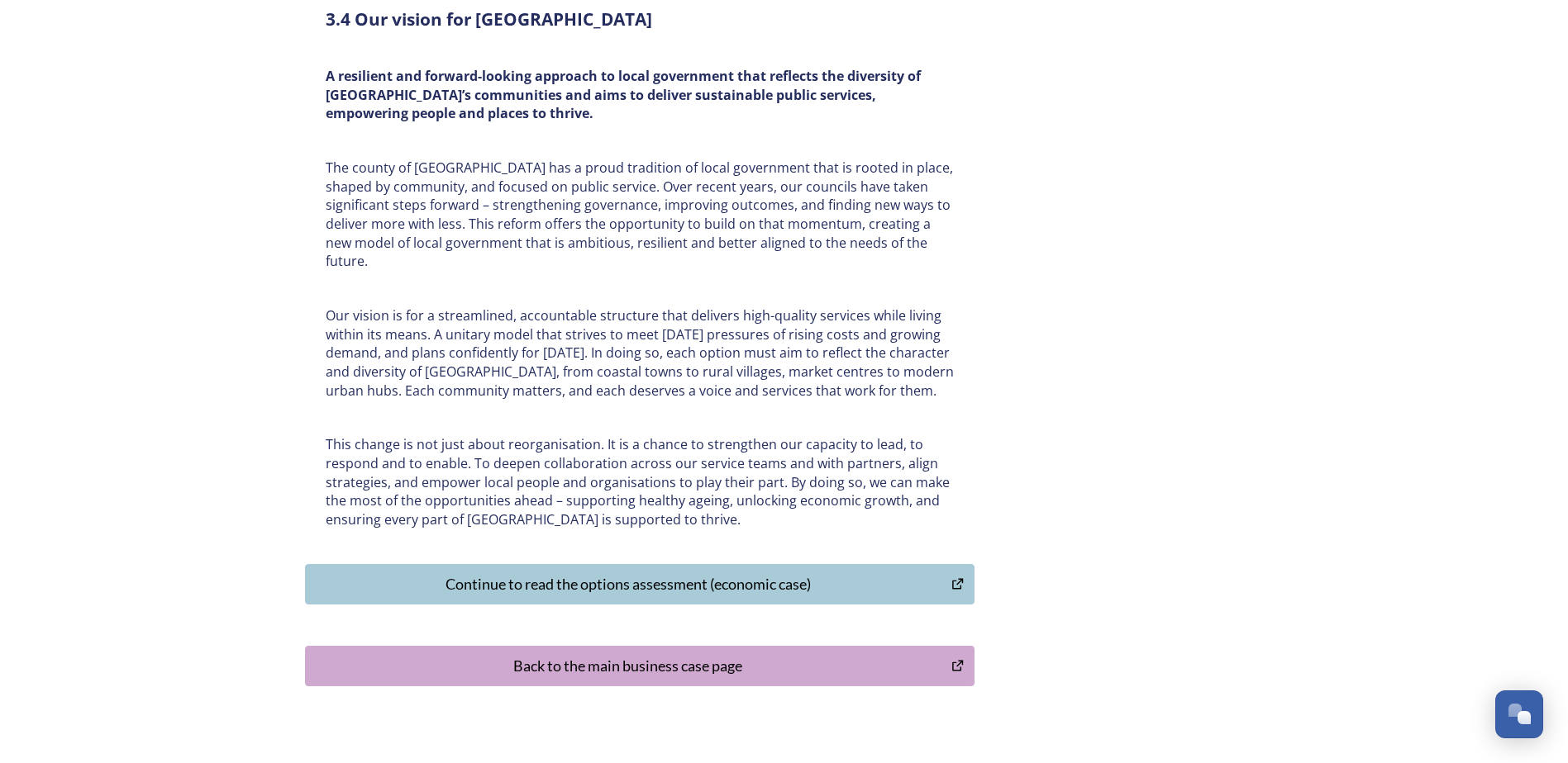
click at [606, 574] on div "Continue to read the options assessment (economic case)" at bounding box center [628, 585] width 629 height 22
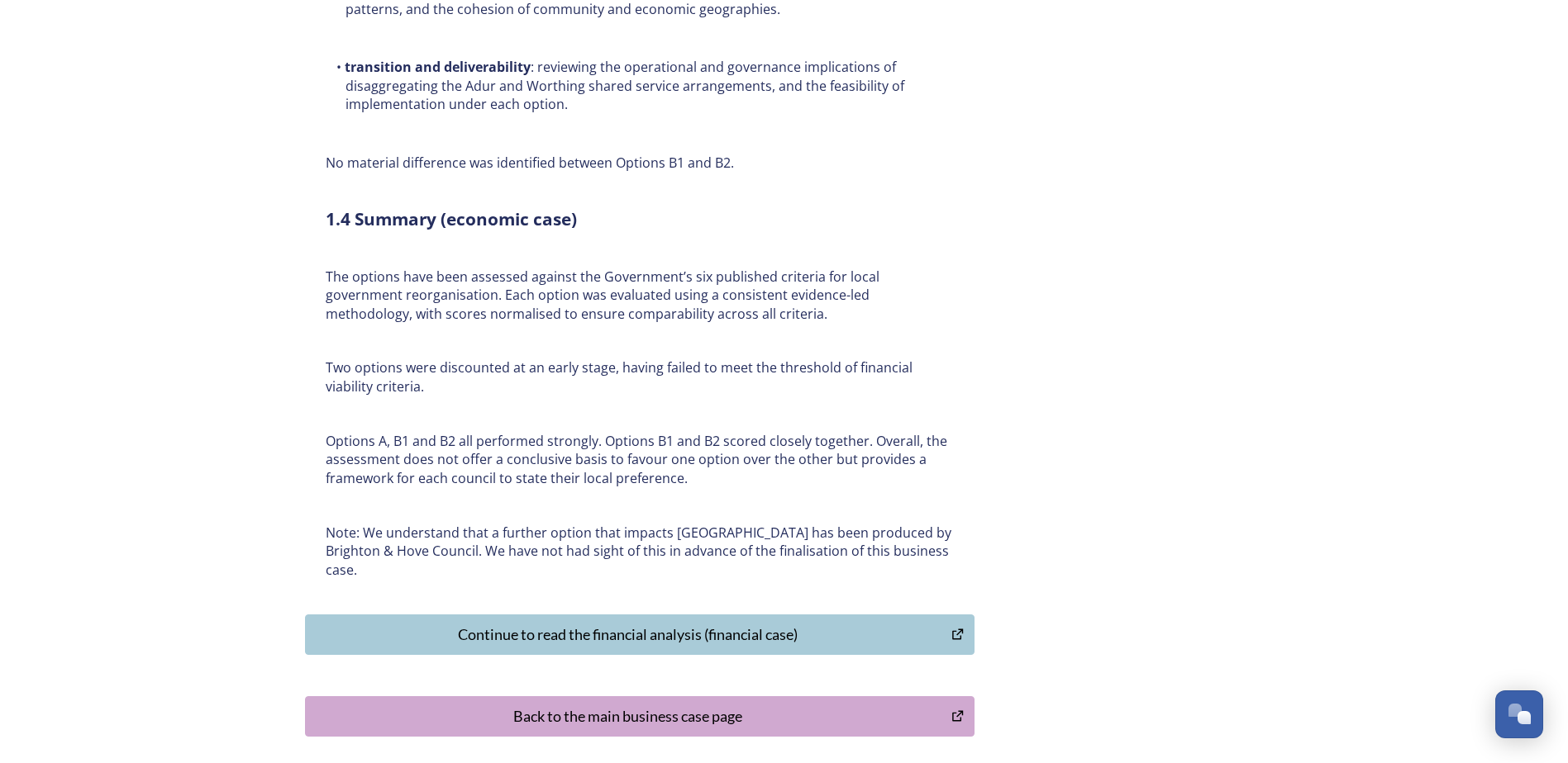
scroll to position [12117, 0]
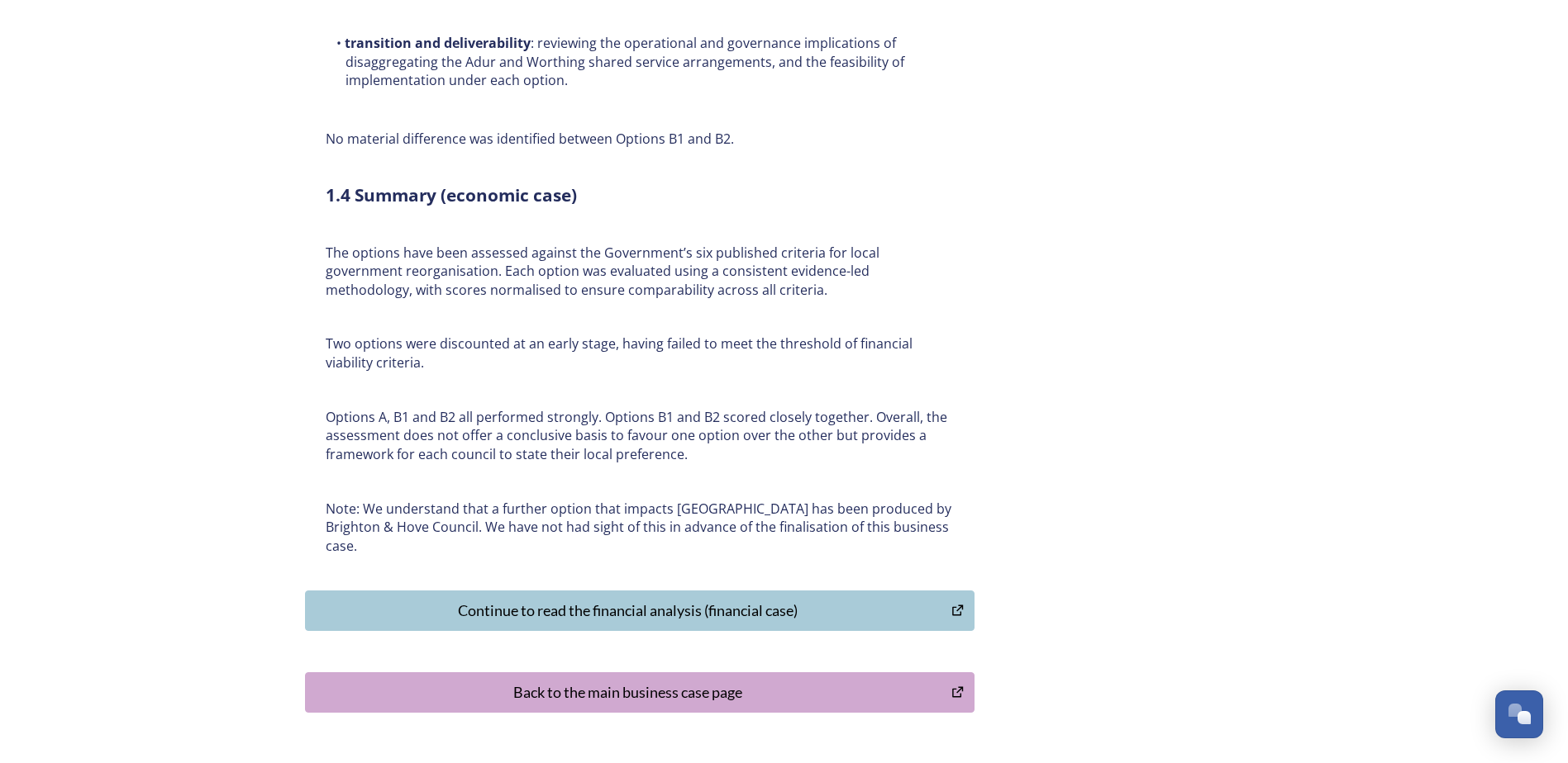
click at [607, 600] on div "Continue to read the financial analysis (financial case)" at bounding box center [628, 611] width 629 height 22
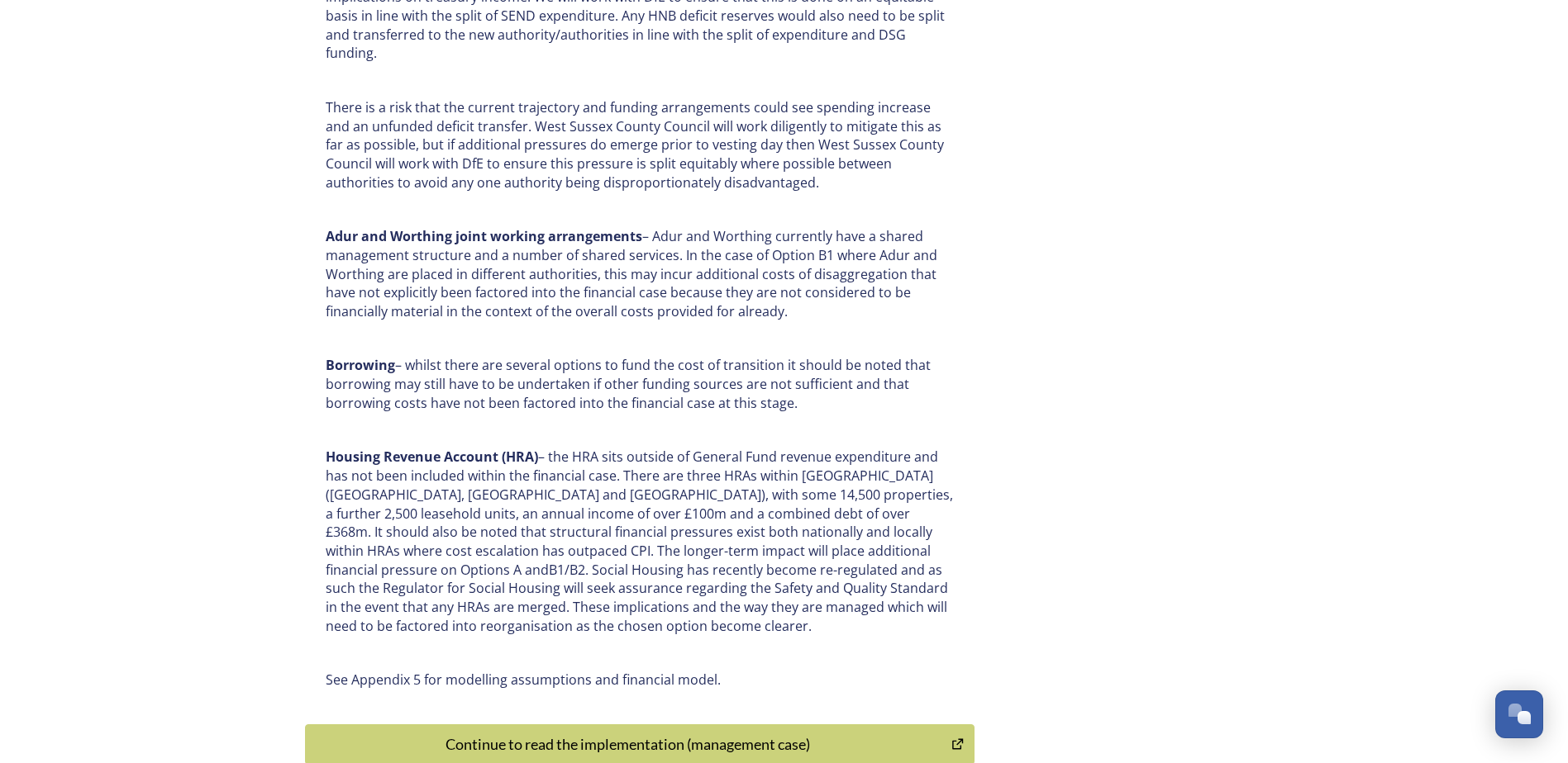
scroll to position [8314, 0]
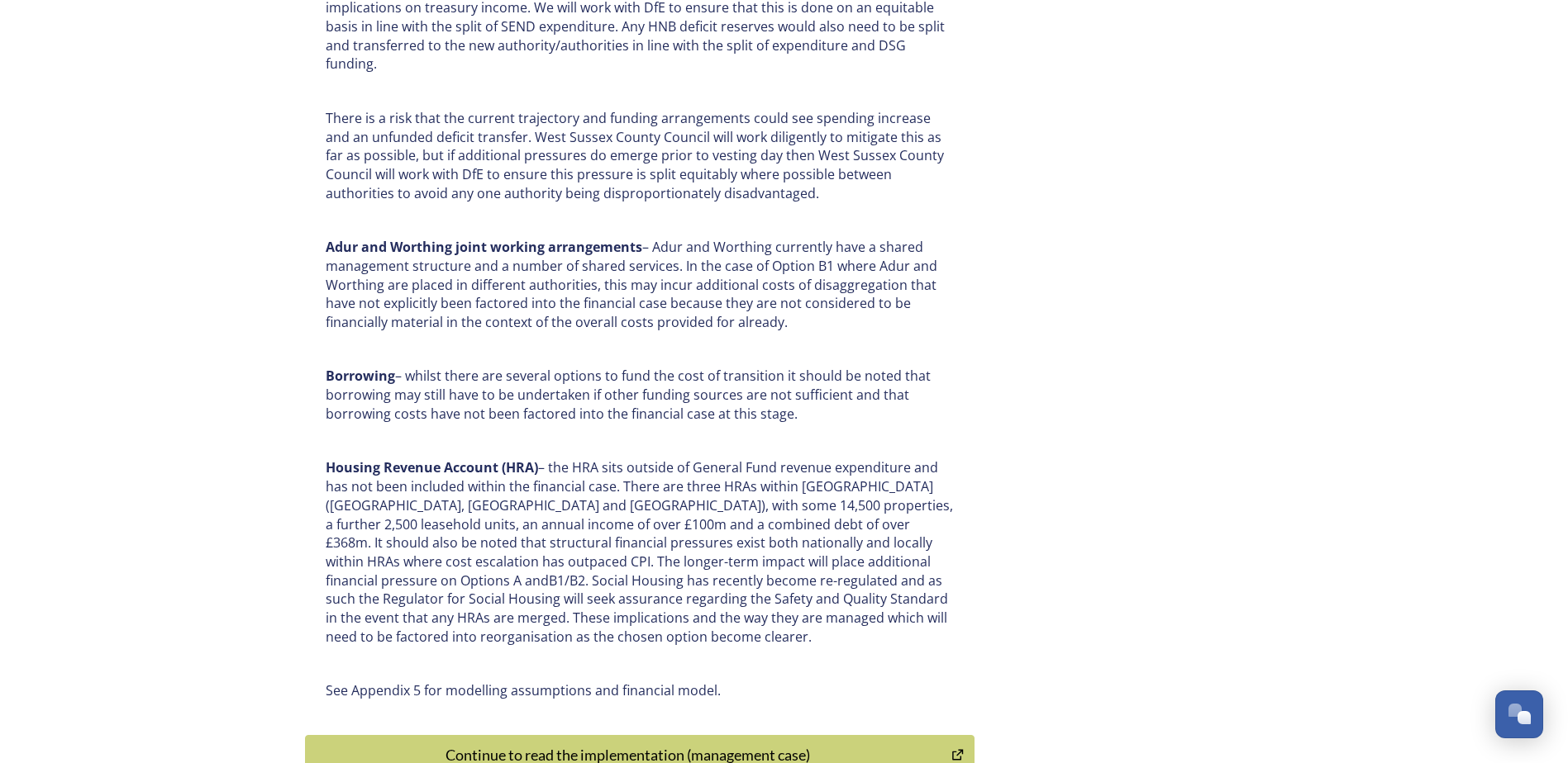
click at [753, 745] on div "Continue to read the implementation (management case)" at bounding box center [628, 756] width 629 height 22
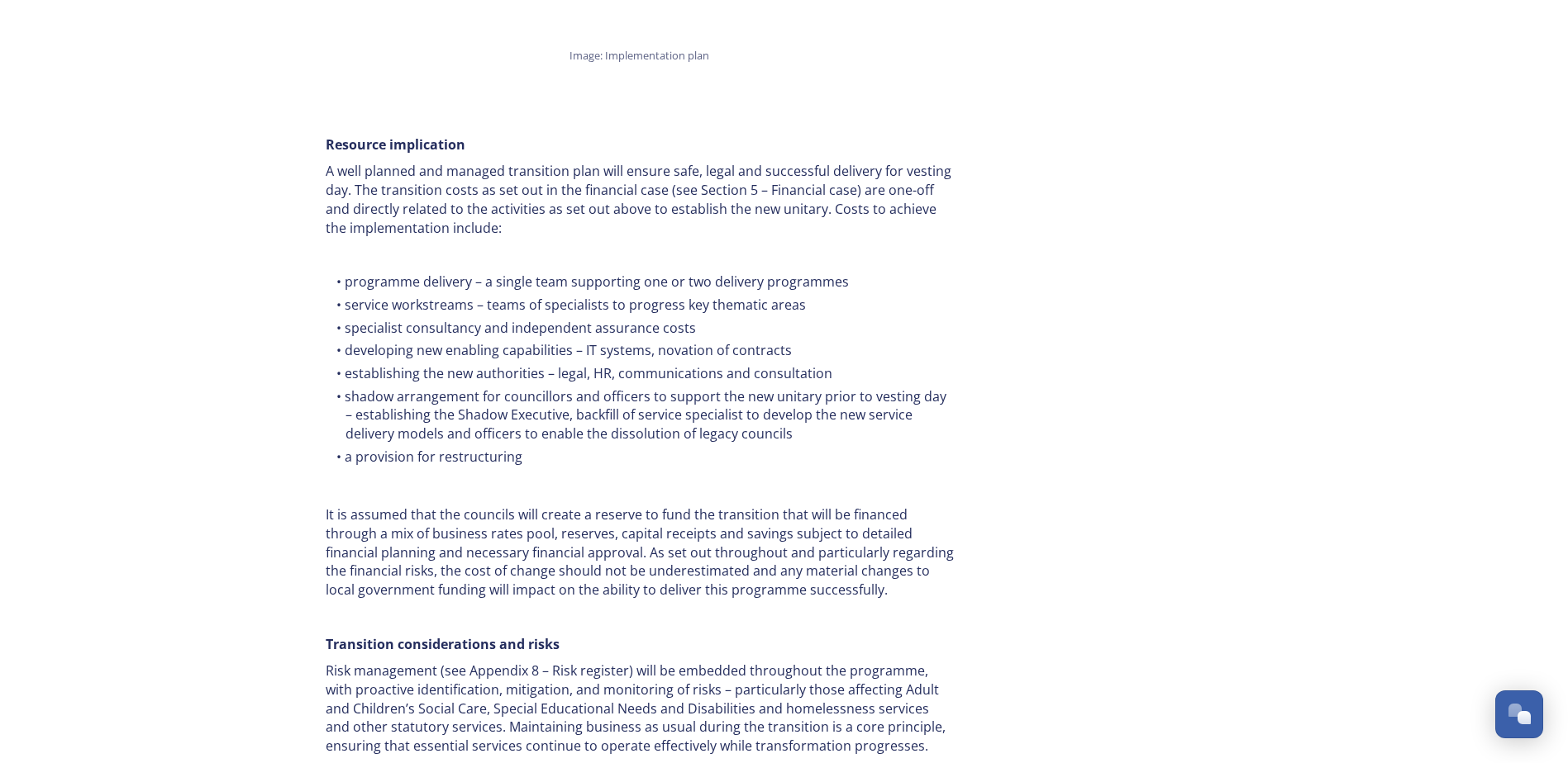
scroll to position [7214, 0]
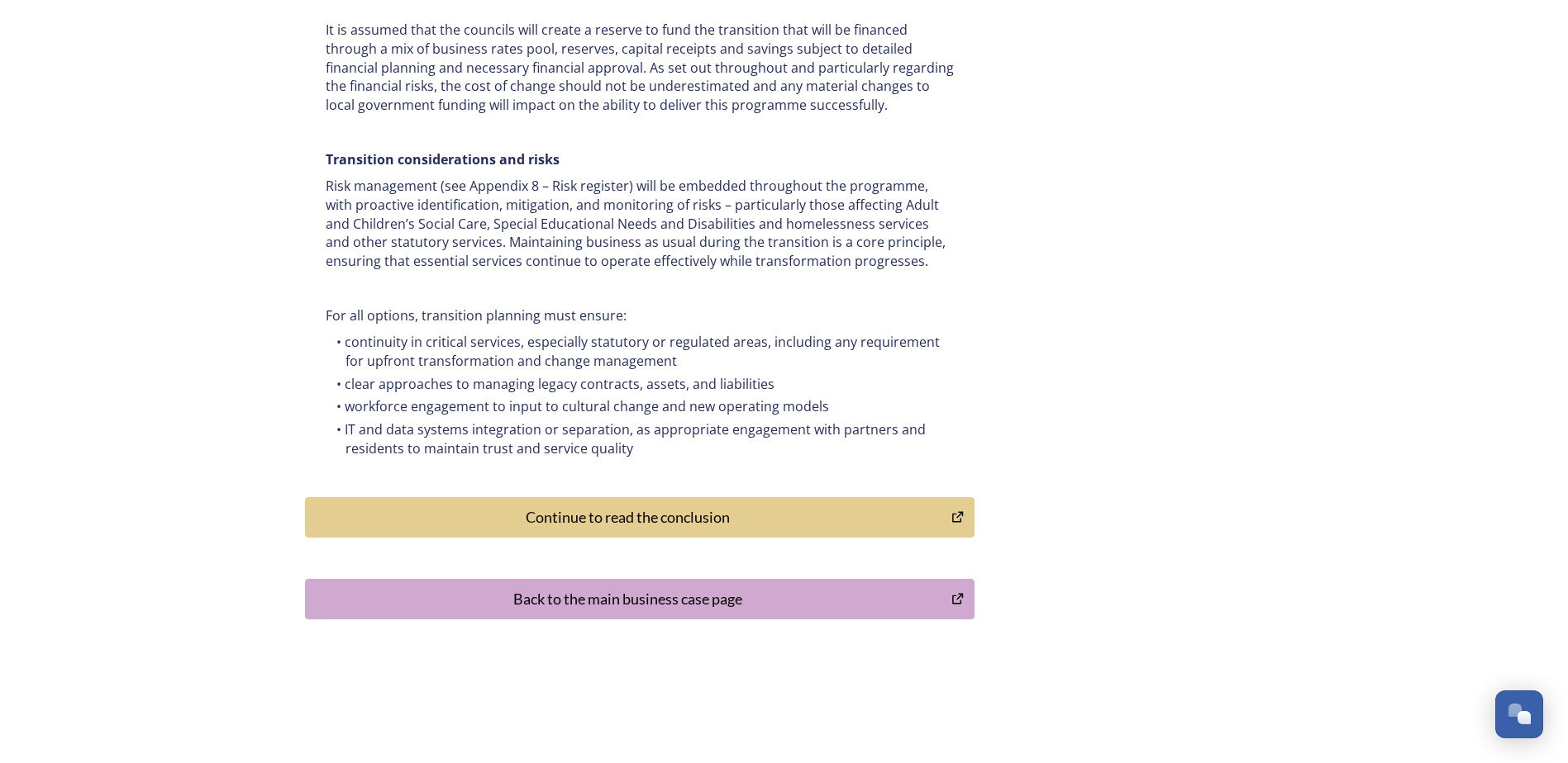
click at [747, 506] on div "Continue to read the conclusion" at bounding box center [628, 517] width 629 height 22
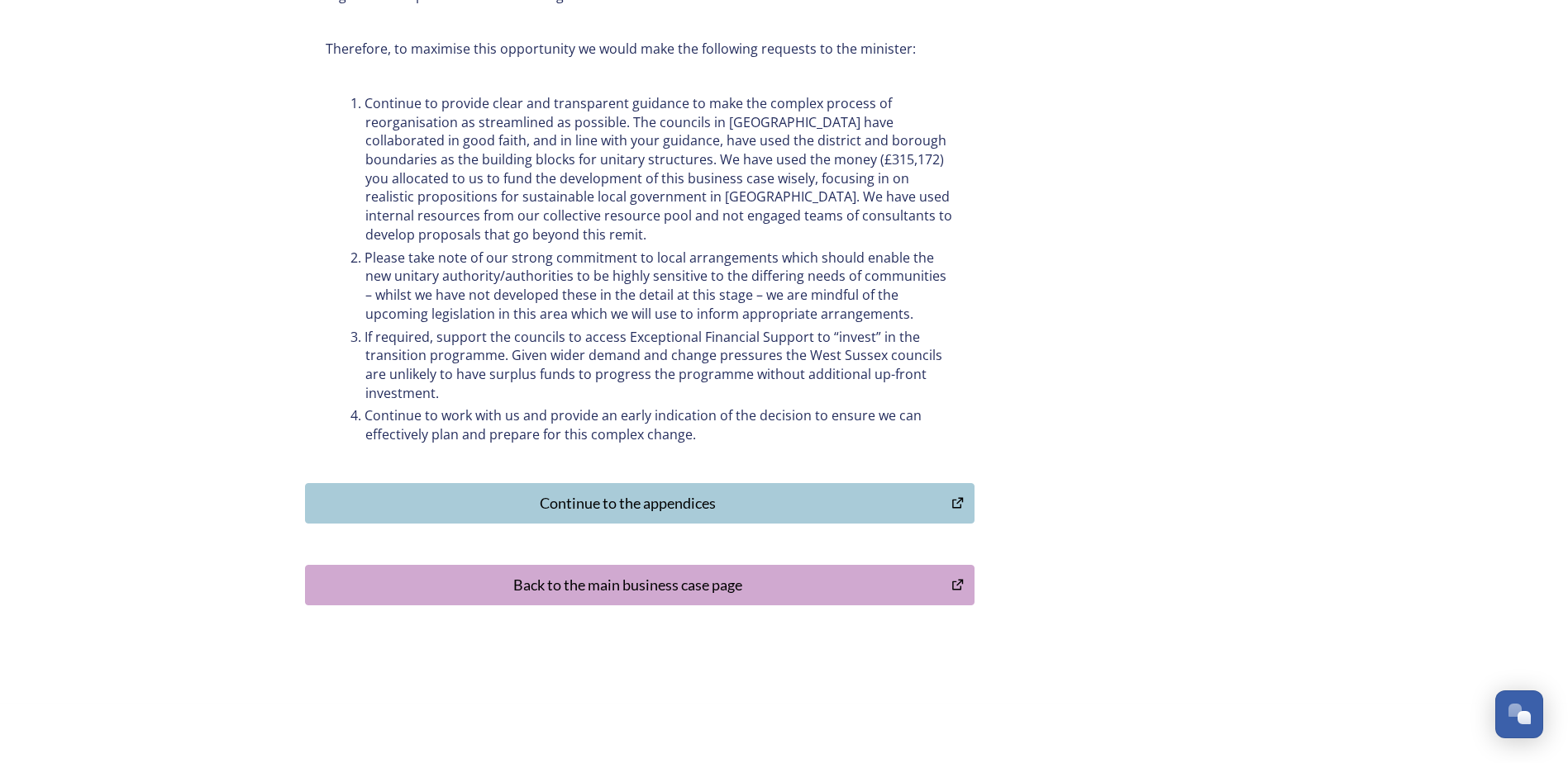
scroll to position [717, 0]
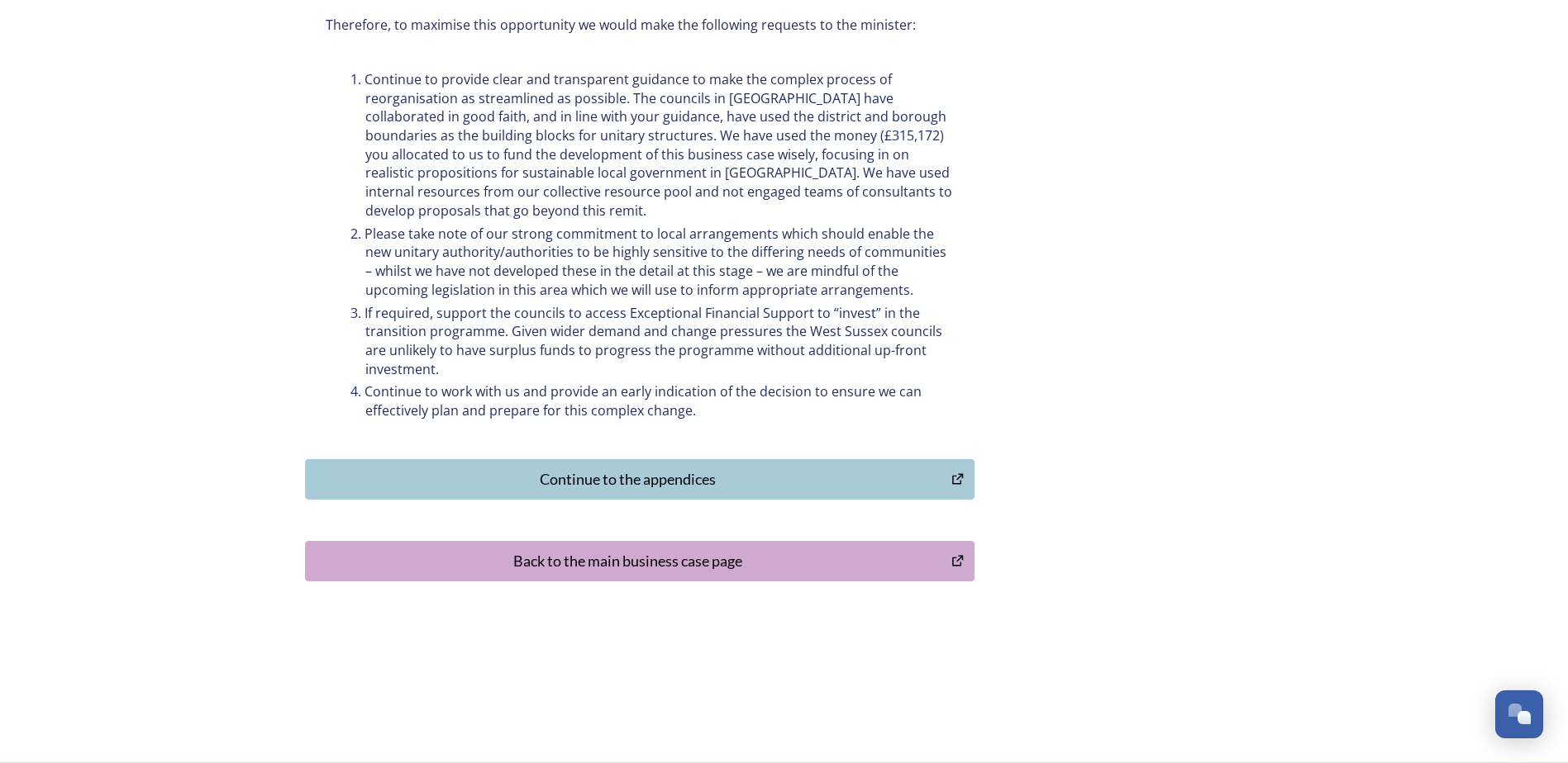
click at [685, 482] on div "Continue to the appendices" at bounding box center [628, 479] width 629 height 22
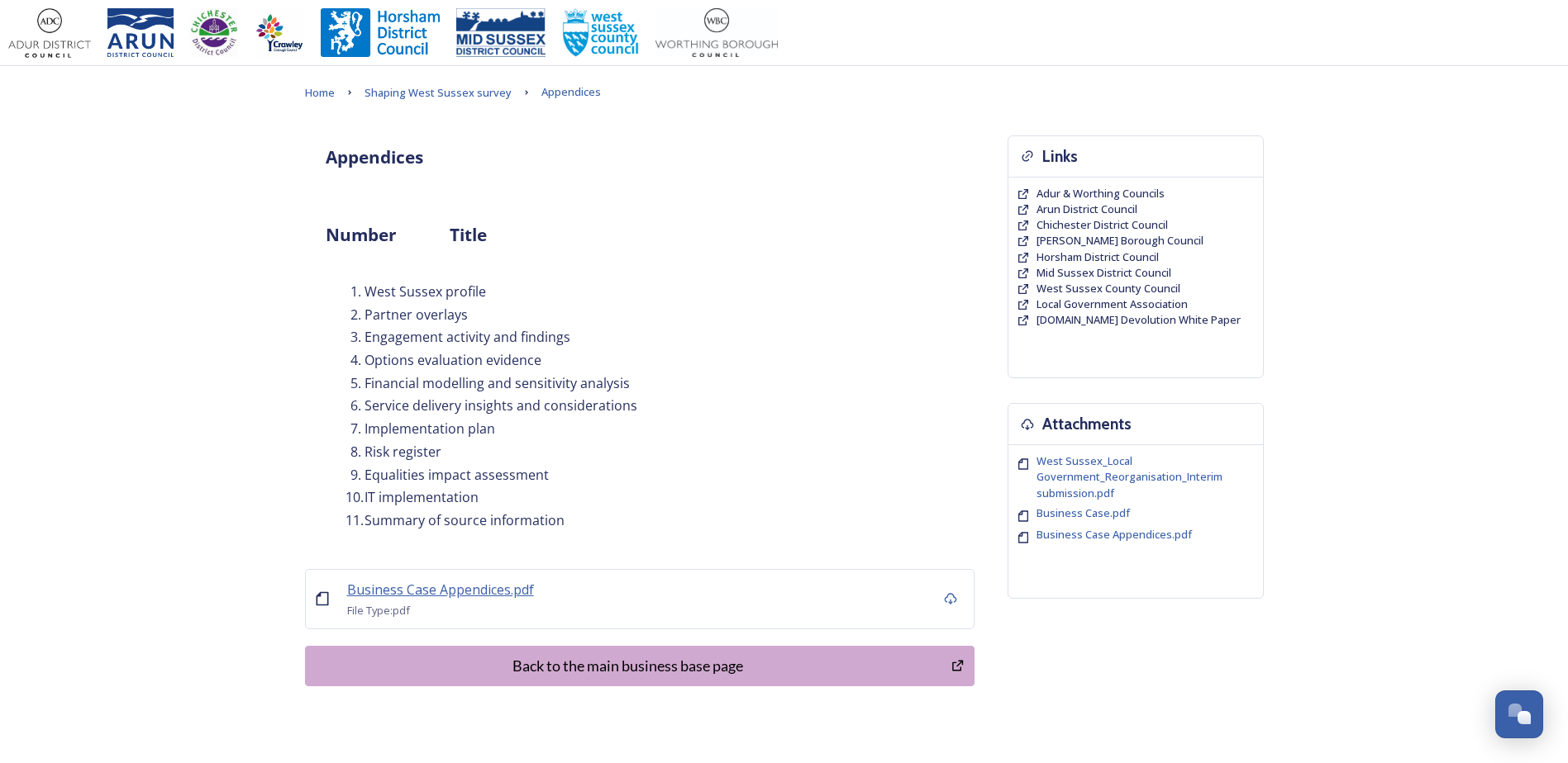
click at [419, 590] on span "Business Case Appendices.pdf" at bounding box center [441, 590] width 187 height 18
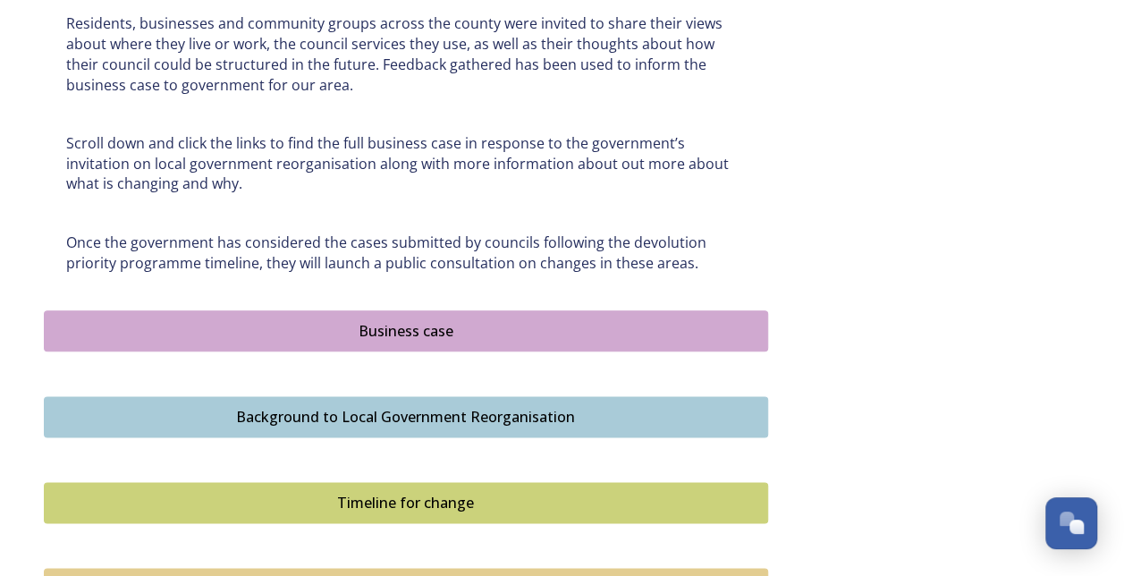
scroll to position [850, 0]
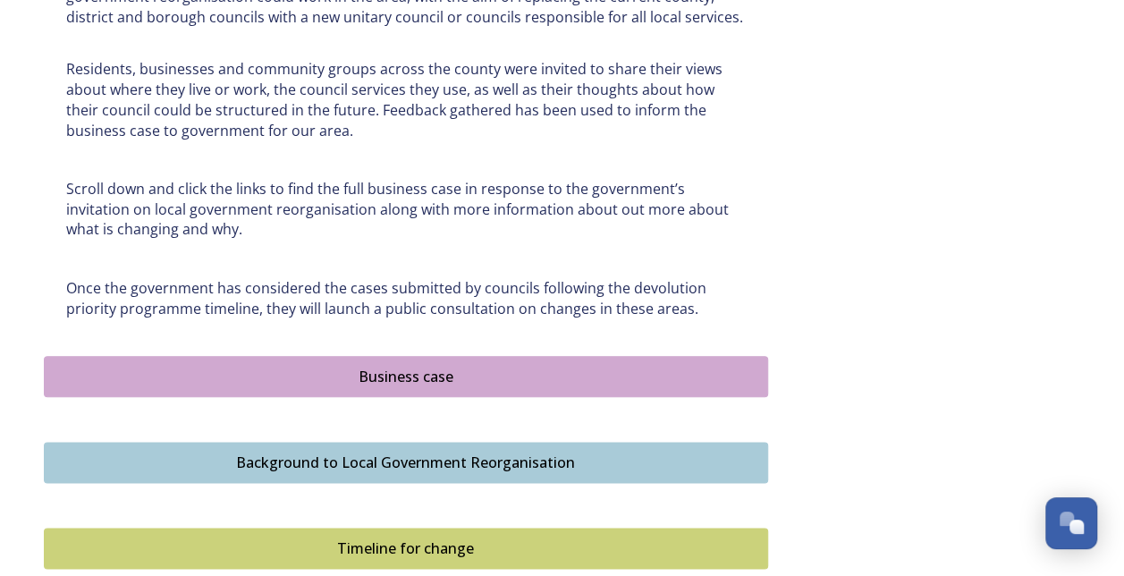
click at [436, 374] on div "Business case" at bounding box center [406, 376] width 705 height 21
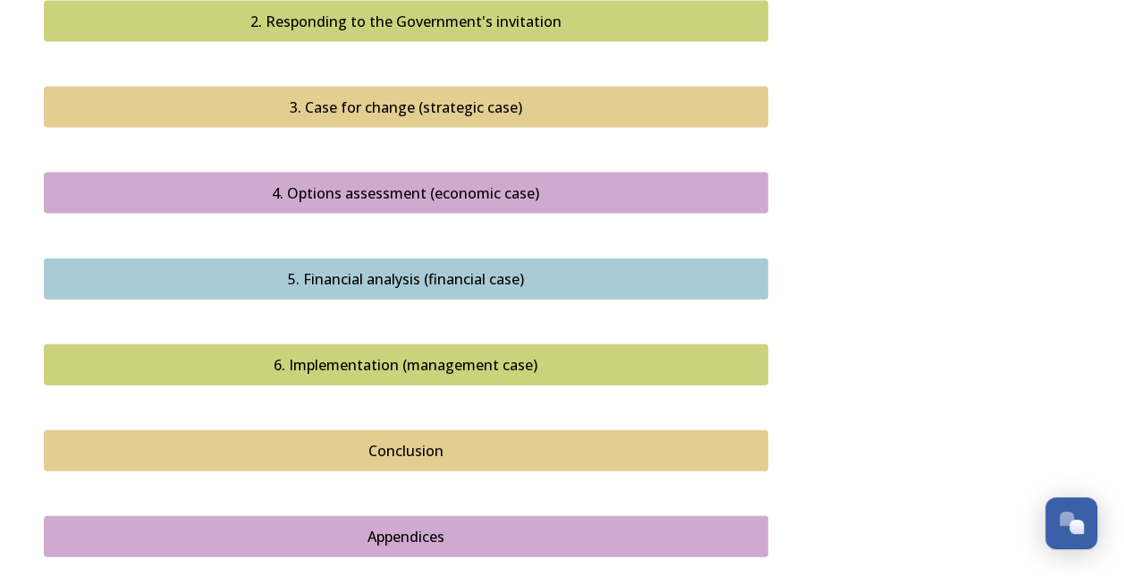
scroll to position [1431, 0]
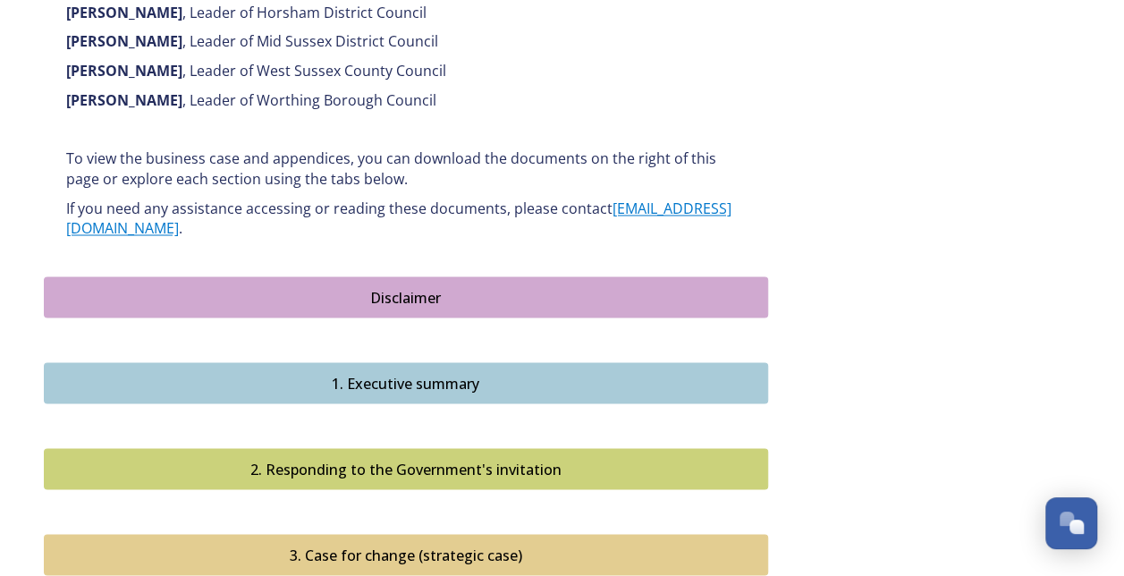
click at [424, 286] on div "Disclaimer" at bounding box center [406, 296] width 705 height 21
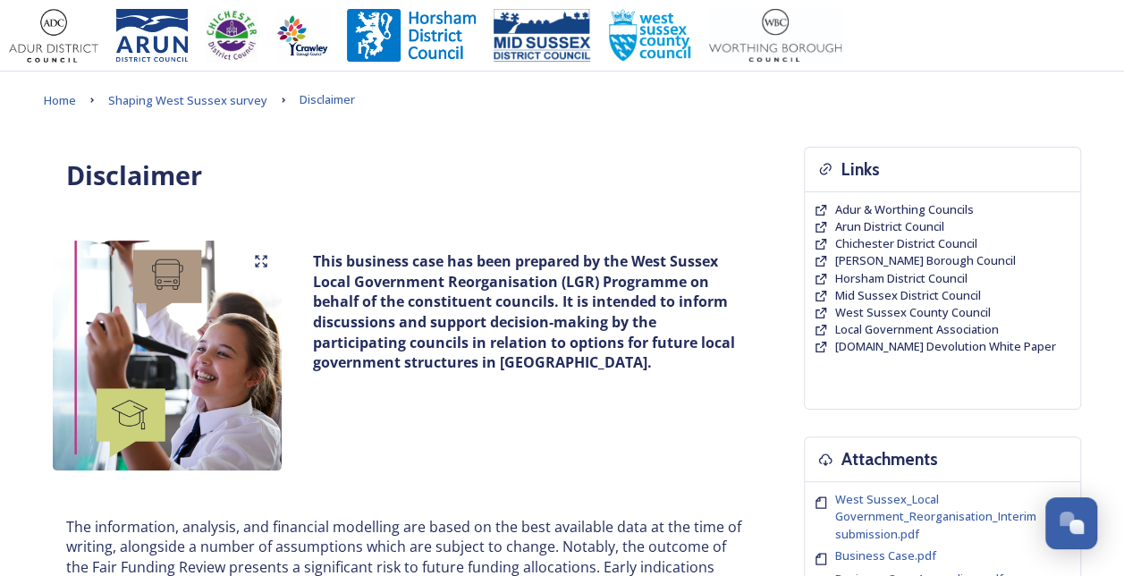
scroll to position [567, 0]
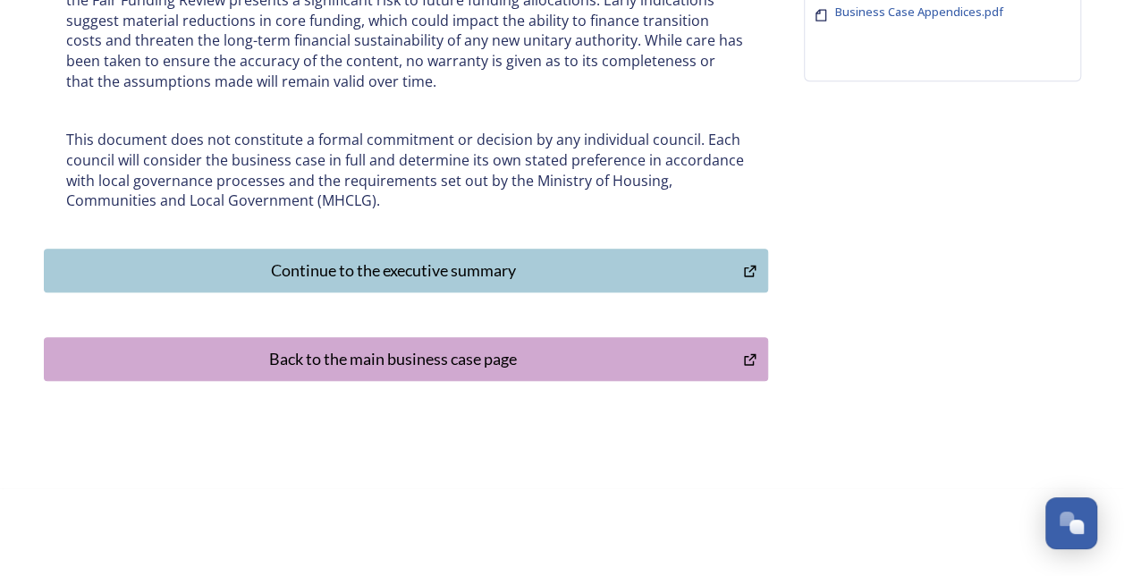
click at [425, 264] on div "Continue to the executive summary" at bounding box center [394, 270] width 681 height 24
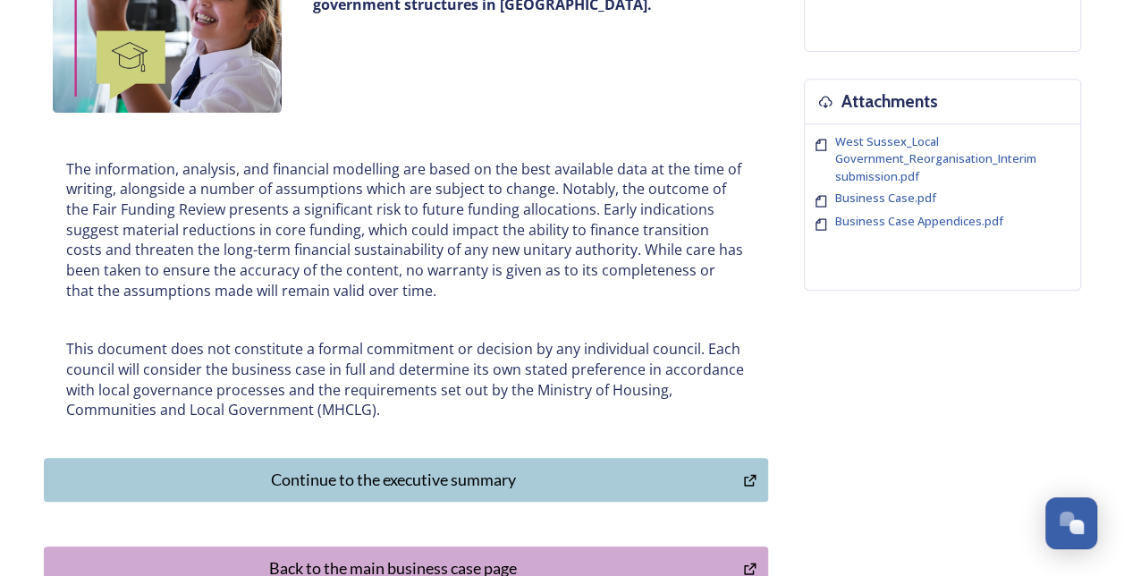
scroll to position [0, 0]
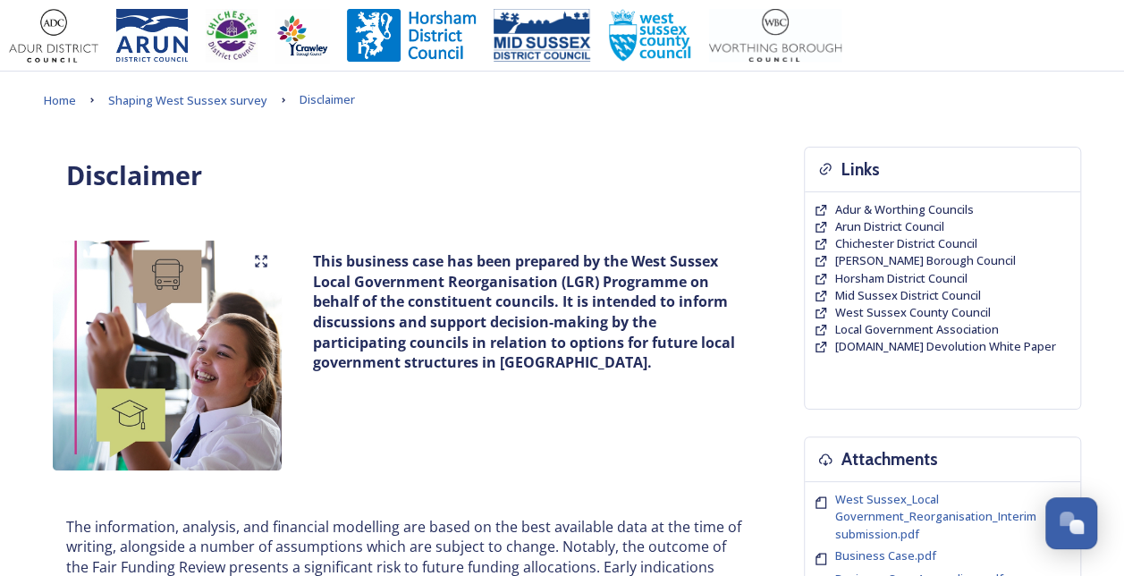
drag, startPoint x: 205, startPoint y: 95, endPoint x: 202, endPoint y: 113, distance: 18.1
click at [205, 95] on span "Shaping West Sussex survey" at bounding box center [187, 100] width 159 height 16
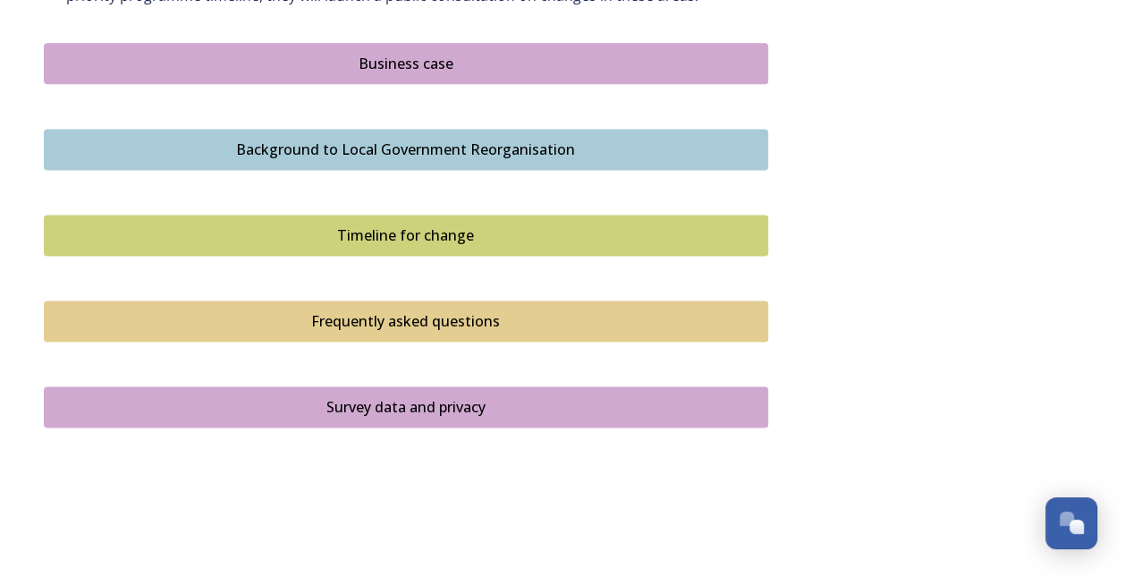
scroll to position [1073, 0]
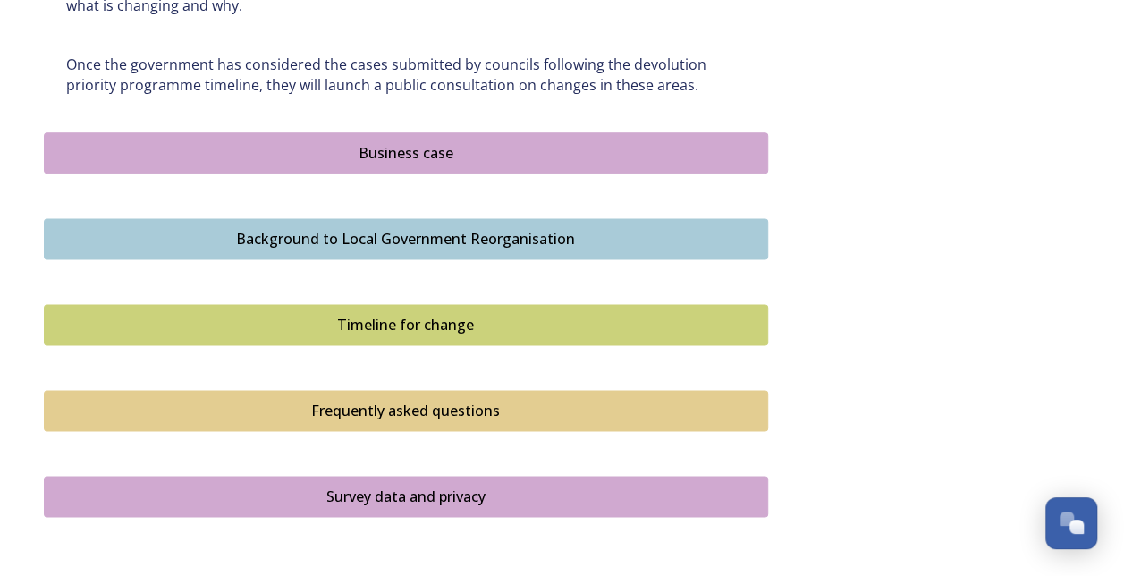
click at [241, 240] on div "Background to Local Government Reorganisation" at bounding box center [406, 238] width 705 height 21
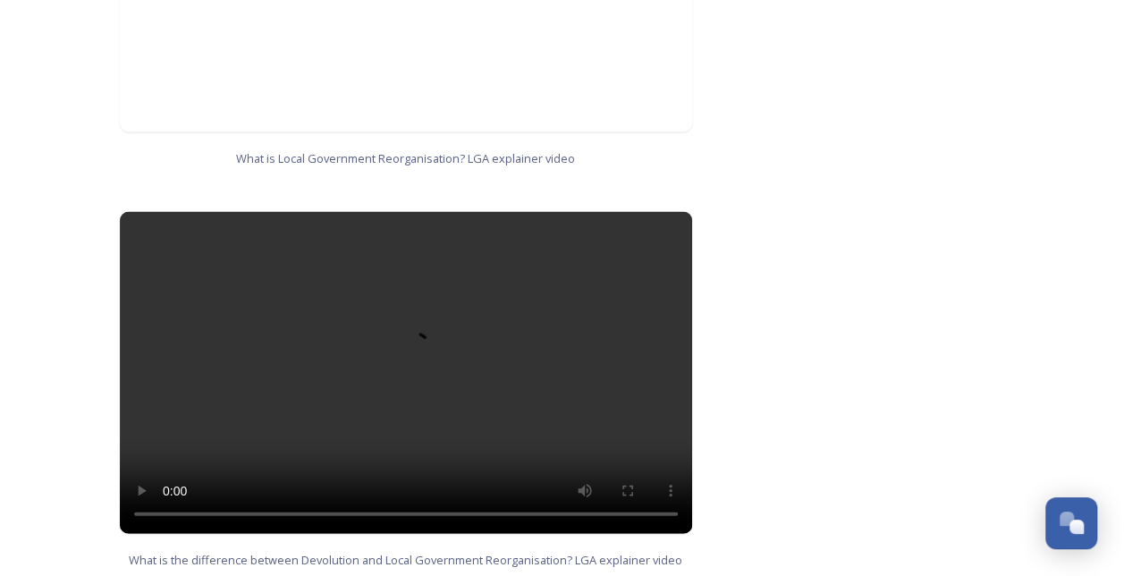
scroll to position [1868, 0]
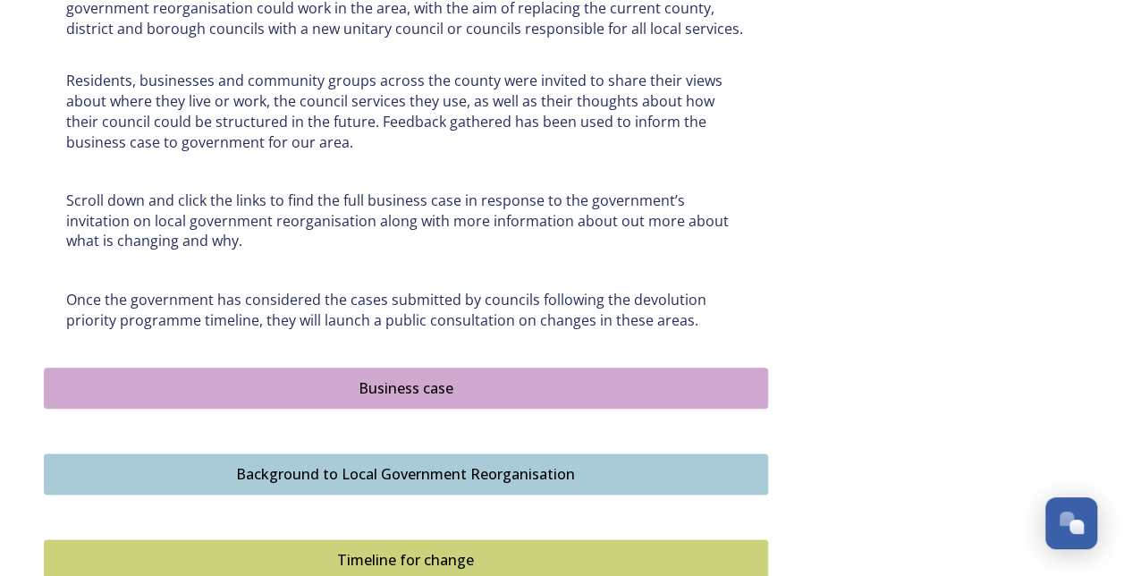
scroll to position [1073, 0]
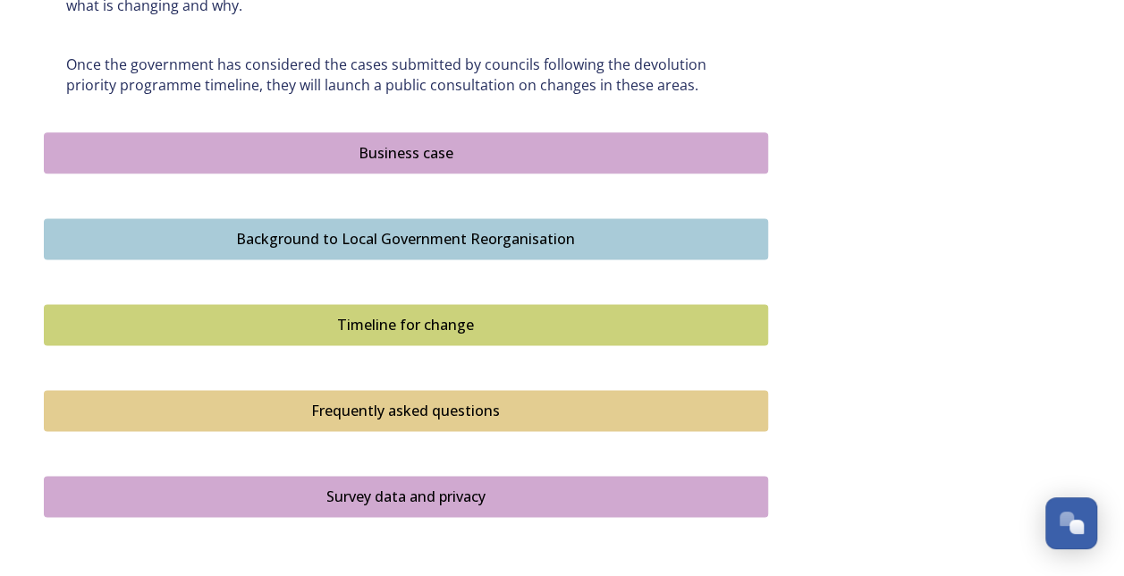
click at [321, 321] on div "Timeline for change" at bounding box center [406, 324] width 705 height 21
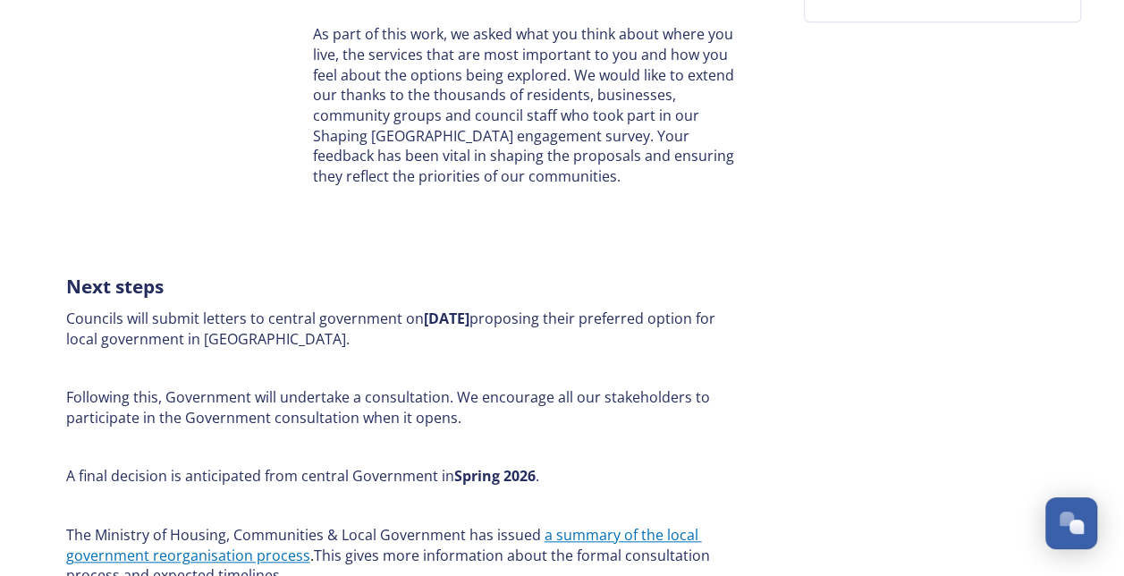
scroll to position [1012, 0]
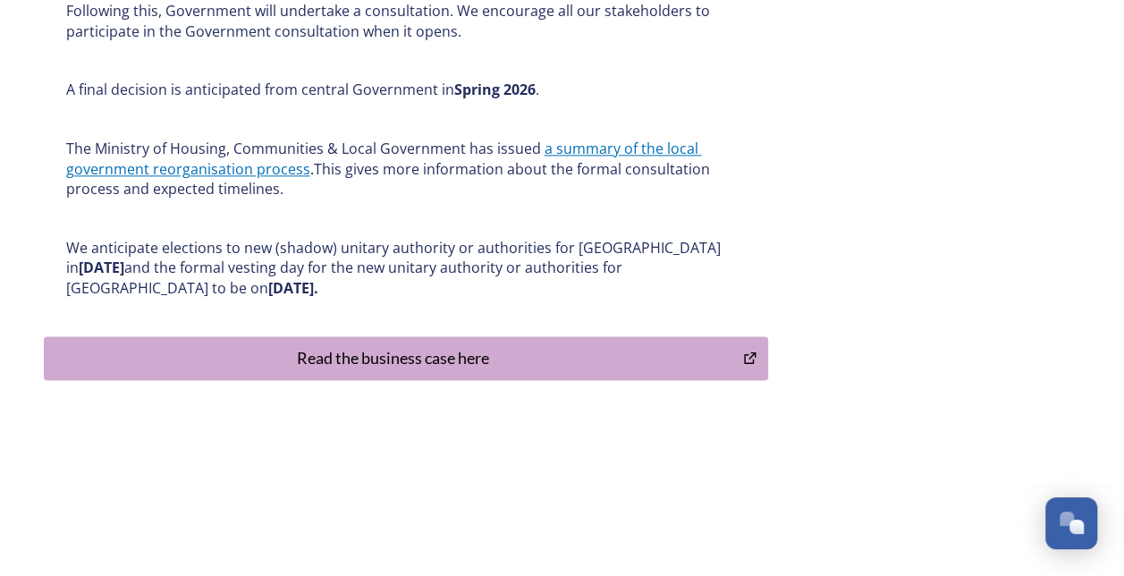
click at [338, 352] on div "Read the business case here" at bounding box center [394, 358] width 681 height 24
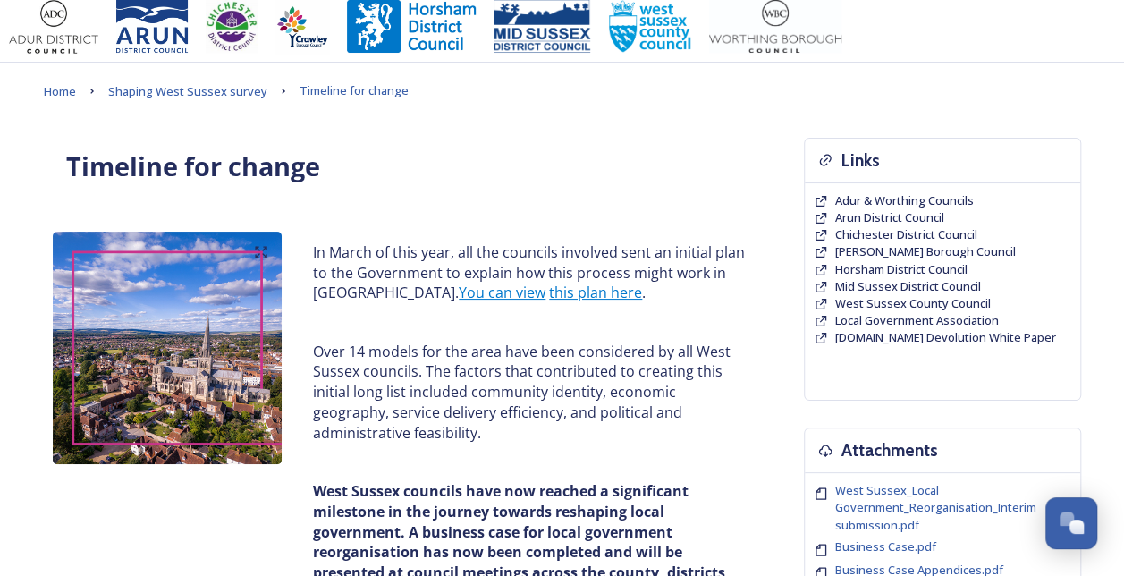
scroll to position [0, 0]
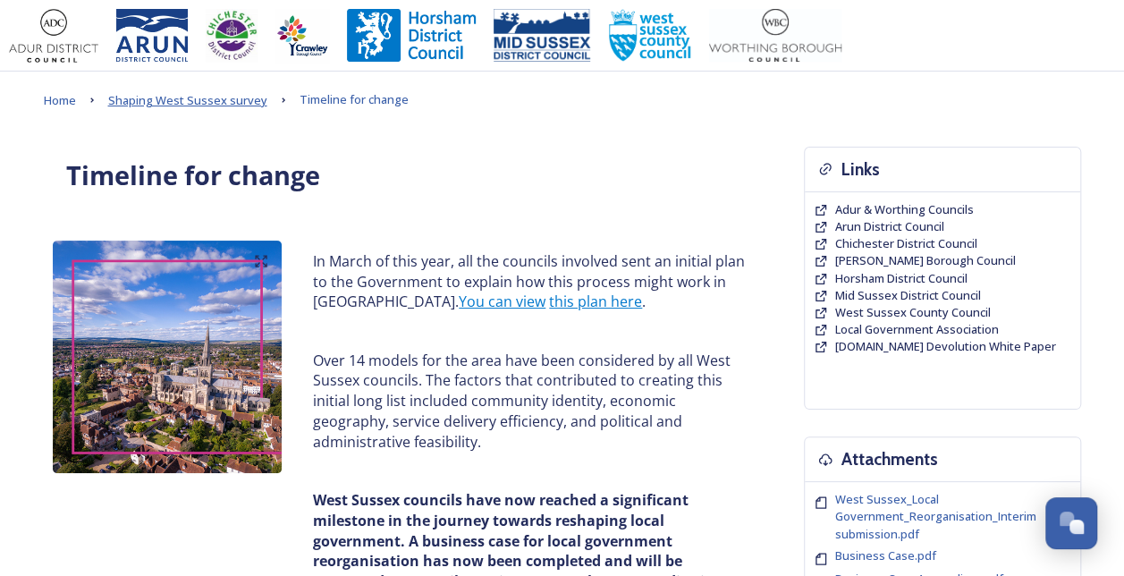
click at [199, 106] on span "Shaping West Sussex survey" at bounding box center [187, 100] width 159 height 16
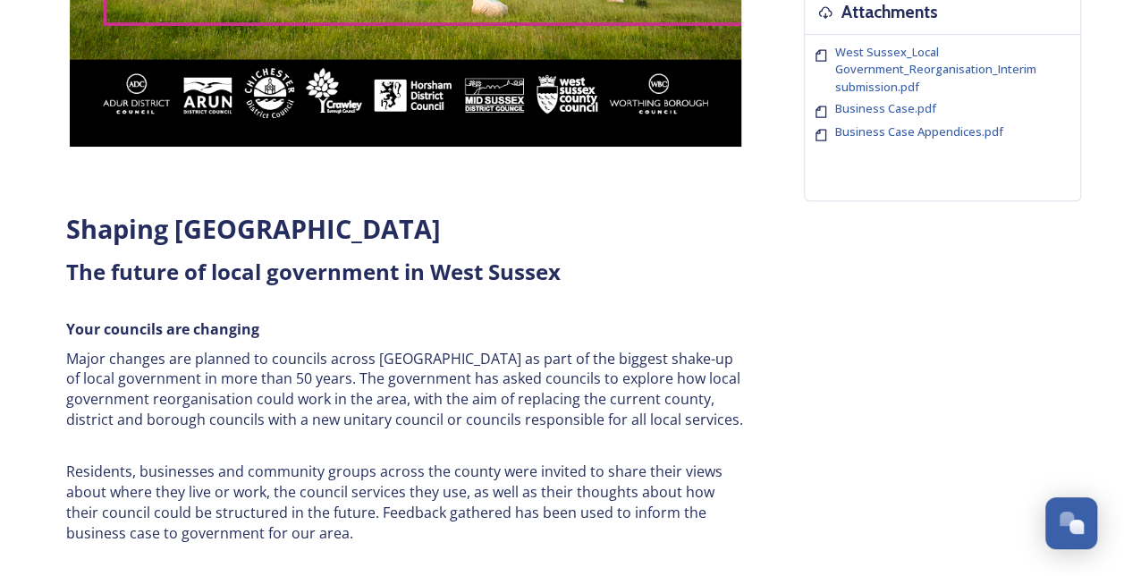
scroll to position [984, 0]
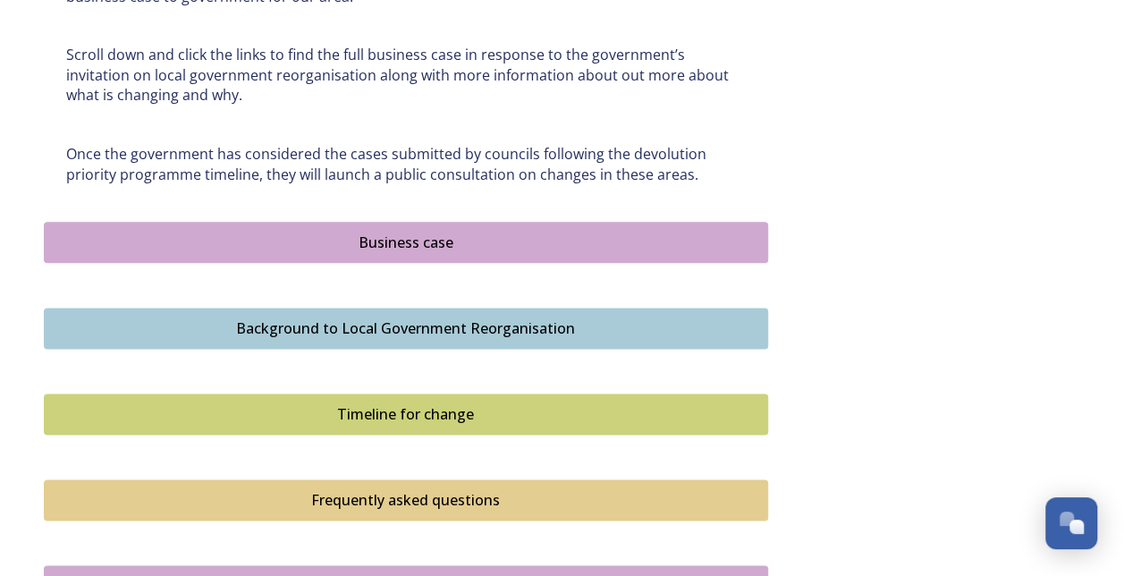
click at [325, 496] on div "Frequently asked questions" at bounding box center [406, 499] width 705 height 21
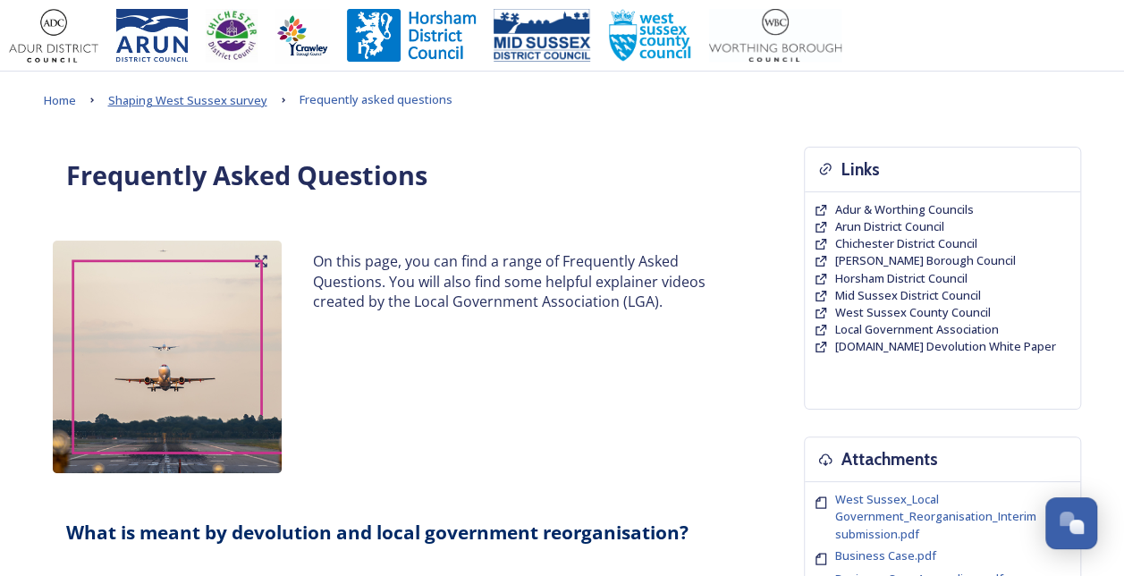
click at [201, 102] on span "Shaping West Sussex survey" at bounding box center [187, 100] width 159 height 16
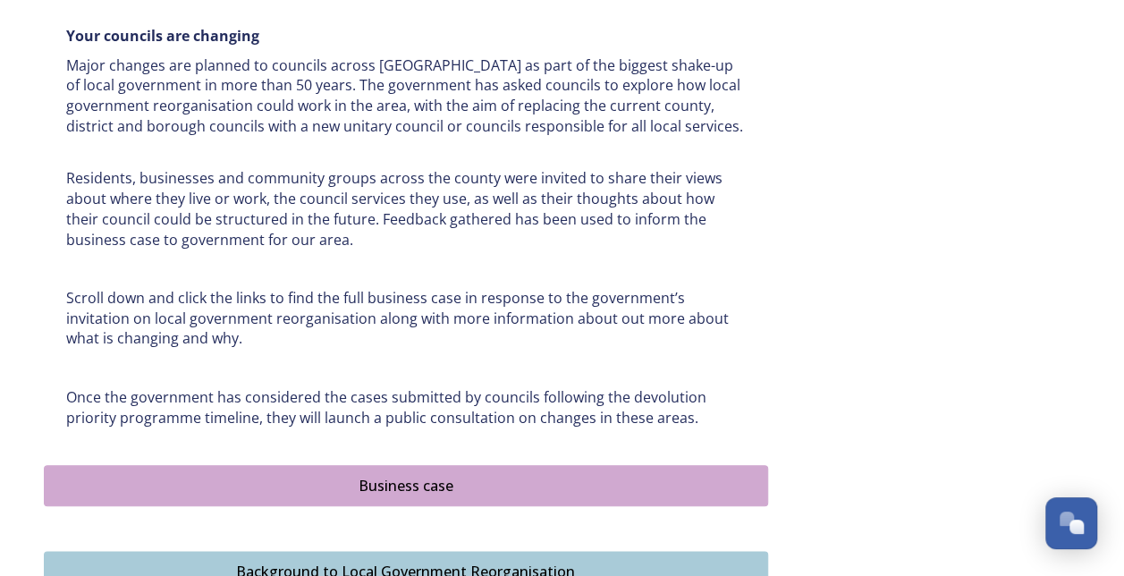
scroll to position [805, 0]
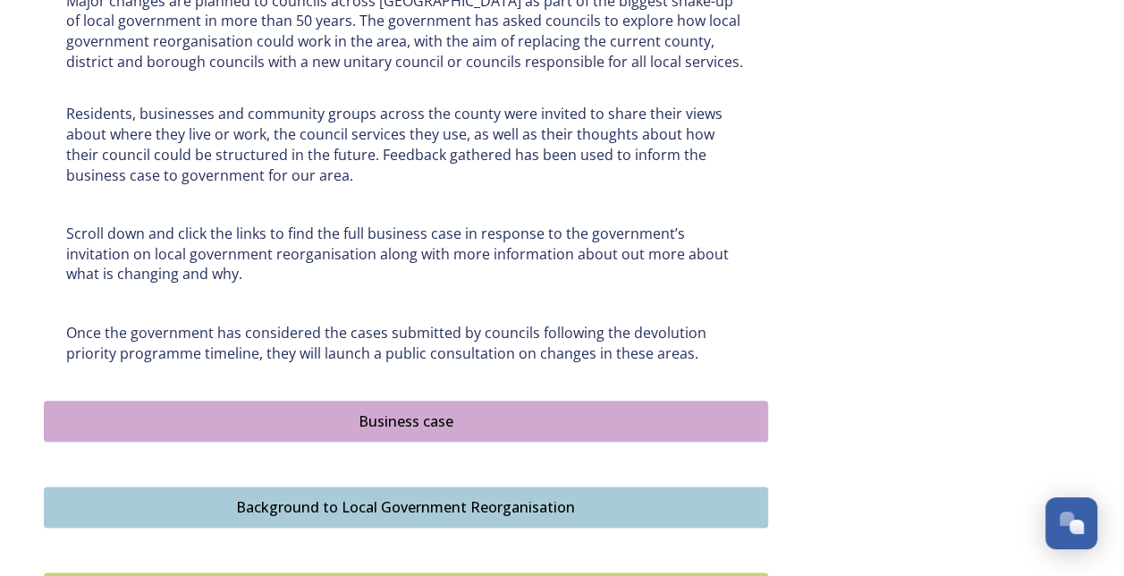
click at [428, 421] on div "Business case" at bounding box center [406, 421] width 705 height 21
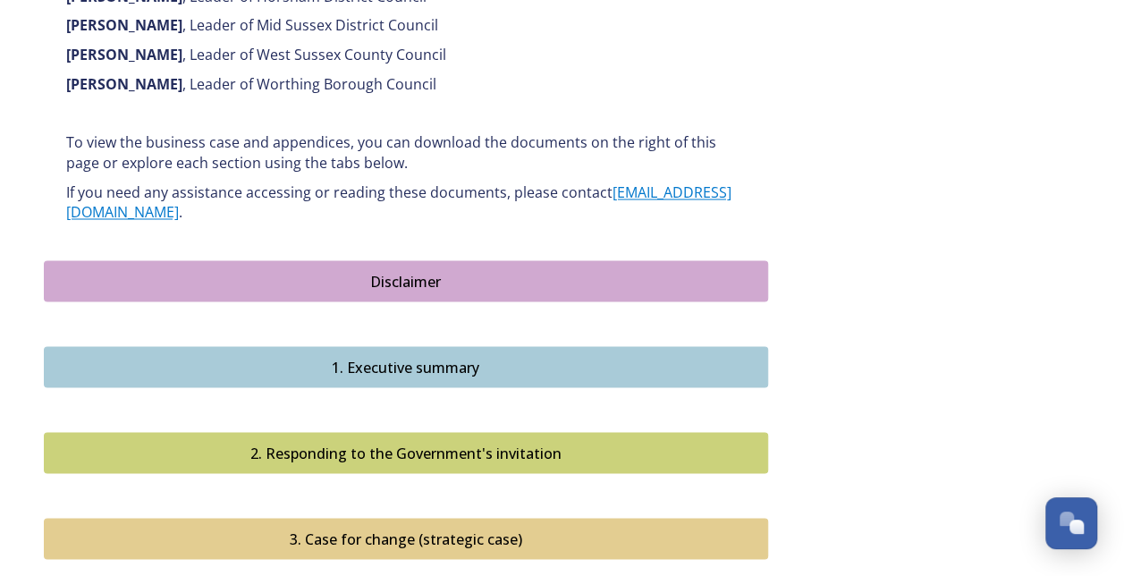
scroll to position [1495, 0]
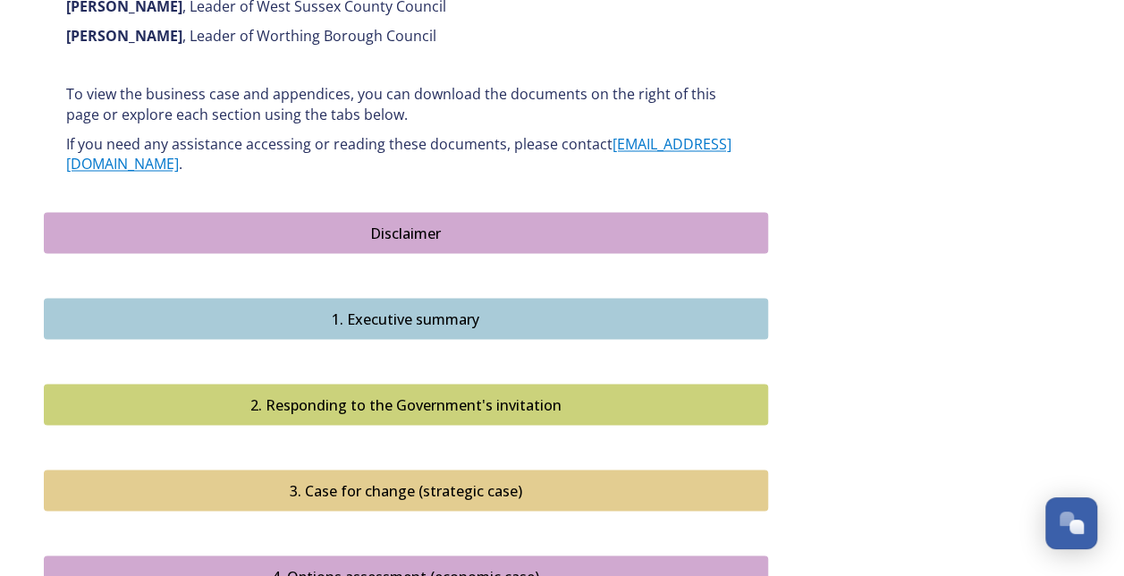
click at [452, 308] on div "1. Executive summary" at bounding box center [406, 318] width 705 height 21
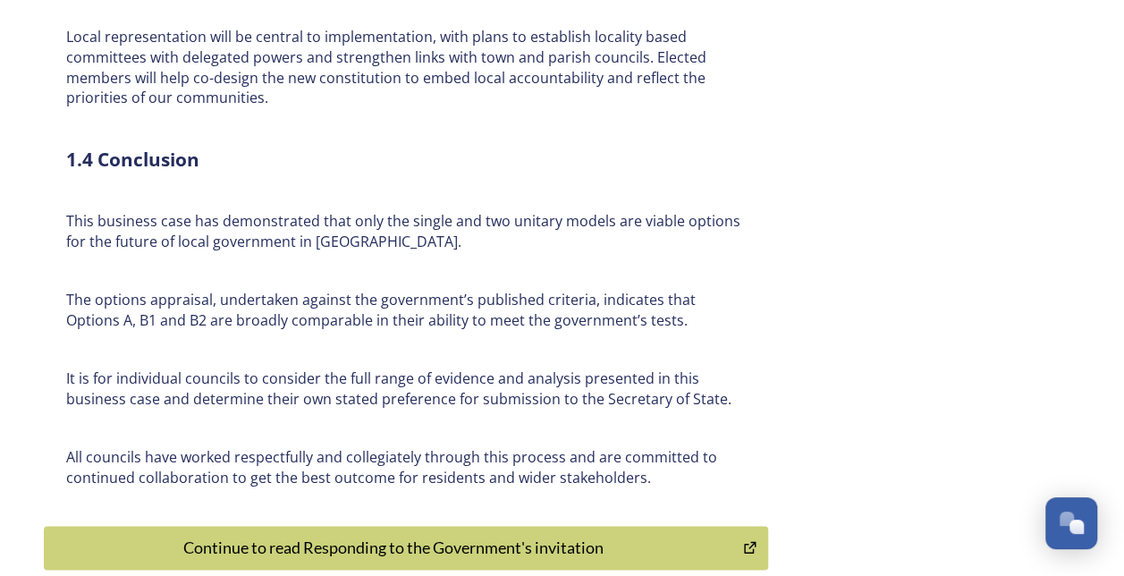
scroll to position [4356, 0]
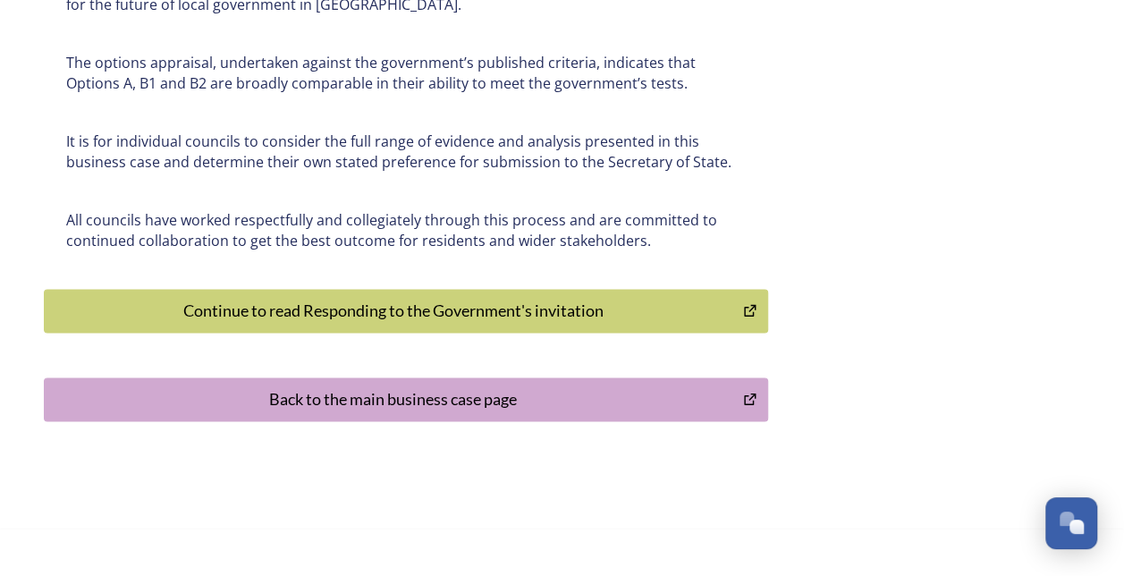
click at [501, 299] on div "Continue to read Responding to the Government's invitation" at bounding box center [394, 311] width 681 height 24
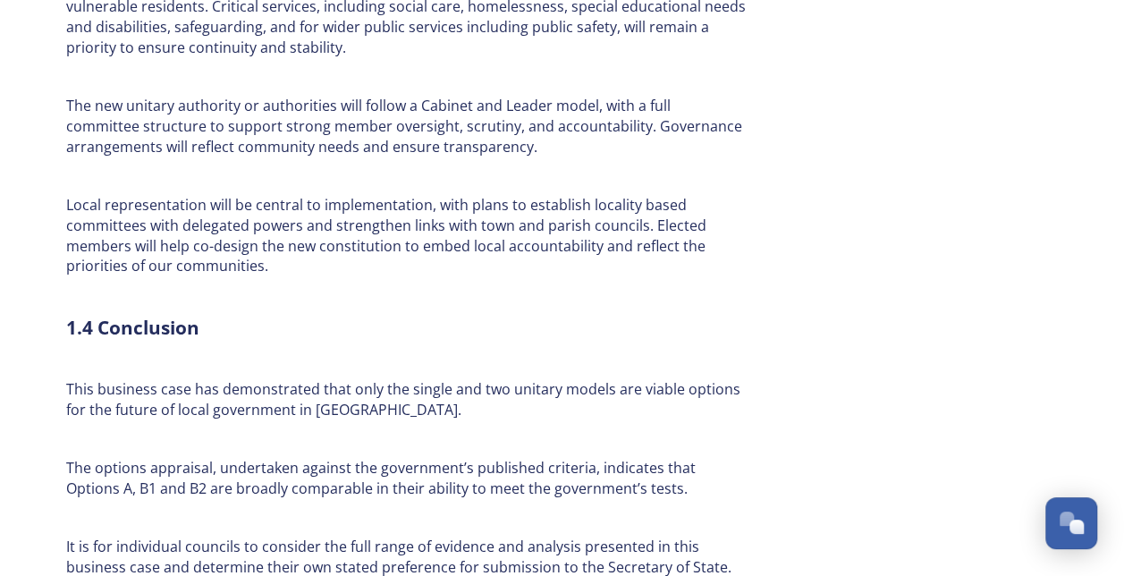
scroll to position [4293, 0]
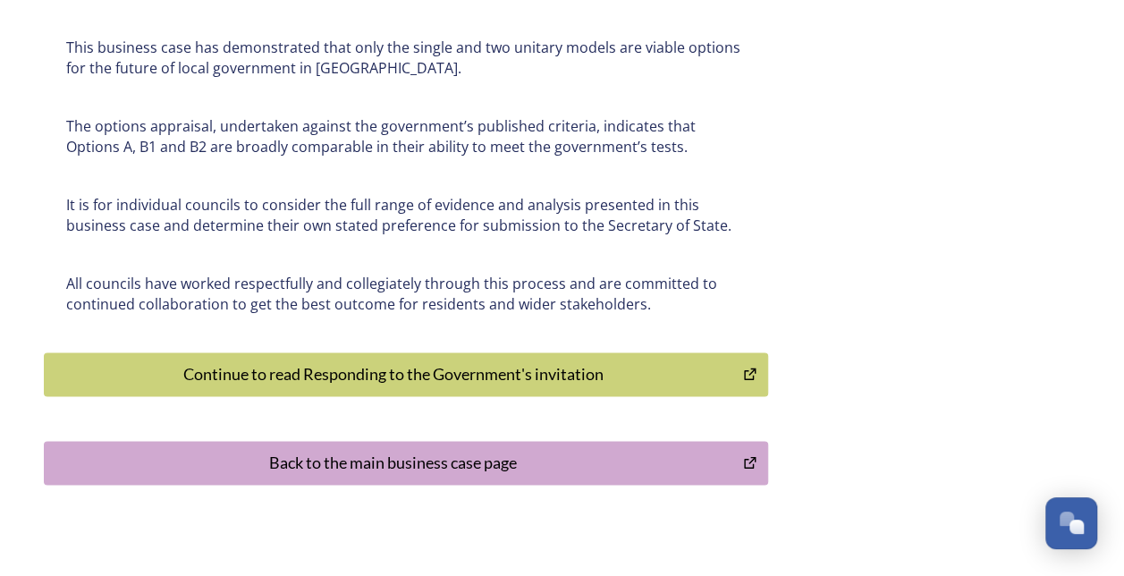
click at [478, 451] on div "Back to the main business case page" at bounding box center [394, 463] width 681 height 24
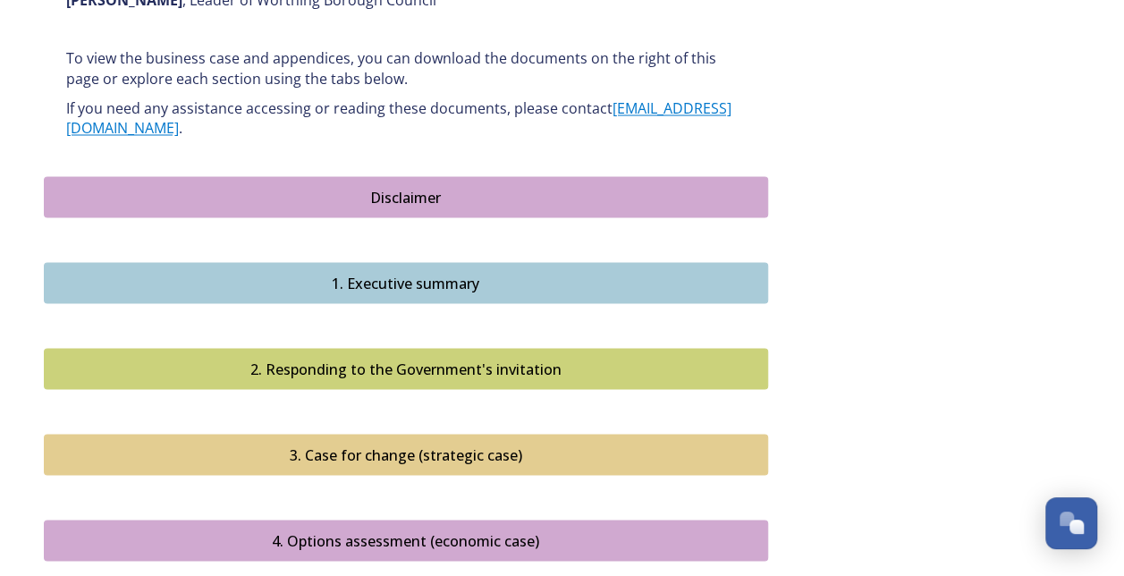
scroll to position [1579, 0]
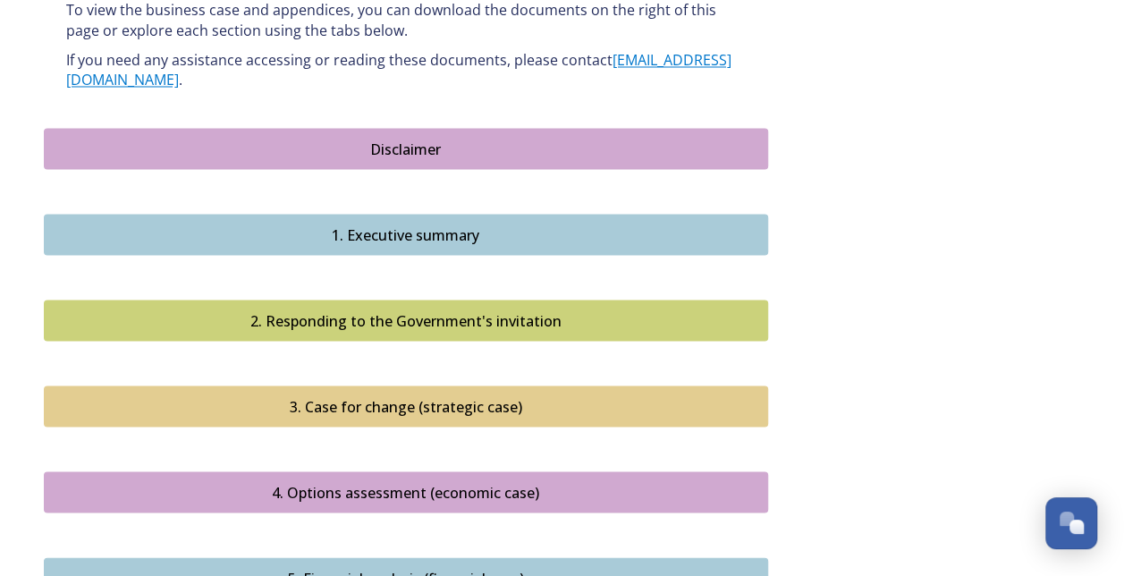
click at [360, 138] on div "Disclaimer" at bounding box center [406, 148] width 705 height 21
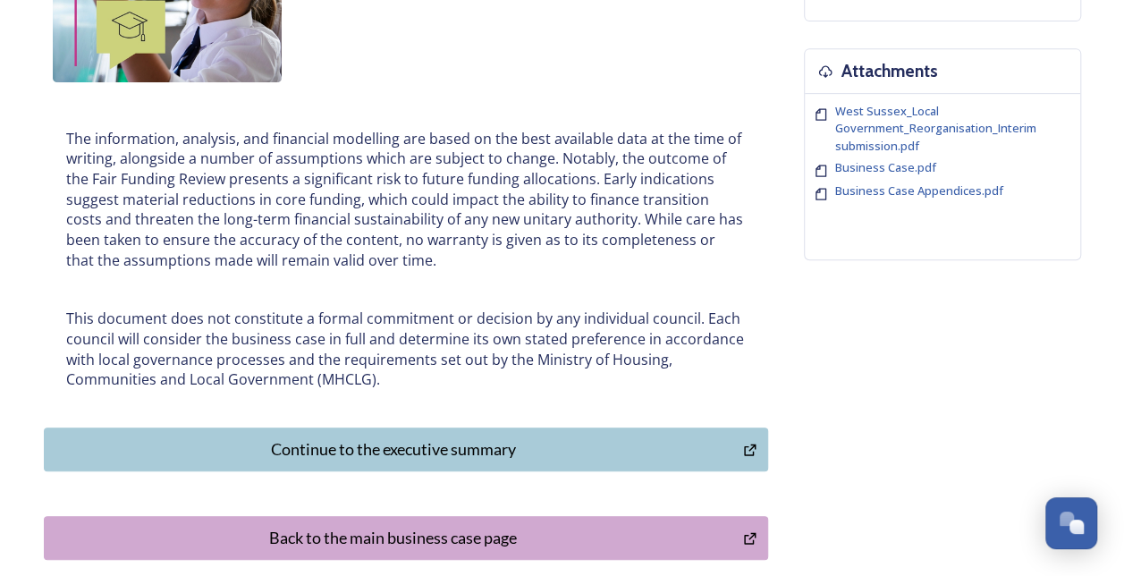
scroll to position [567, 0]
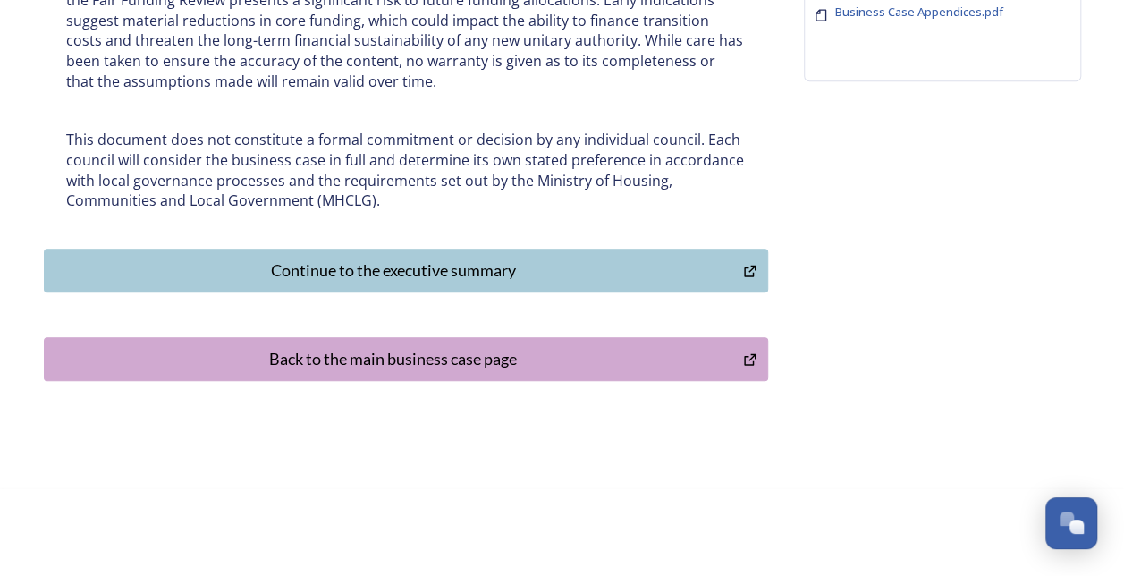
click at [278, 275] on div "Continue to the executive summary" at bounding box center [394, 270] width 681 height 24
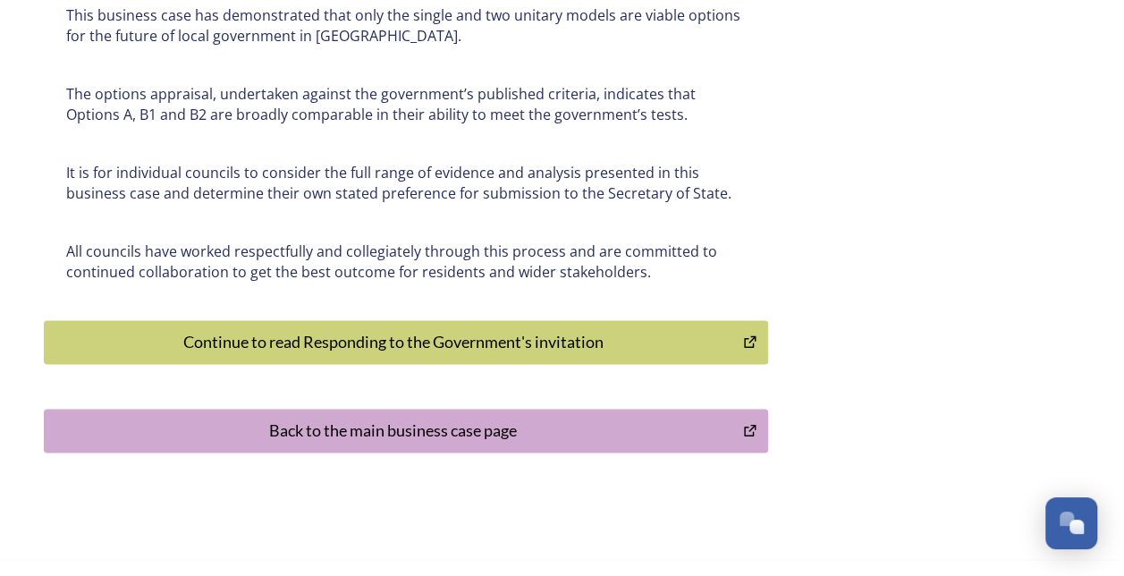
scroll to position [4356, 0]
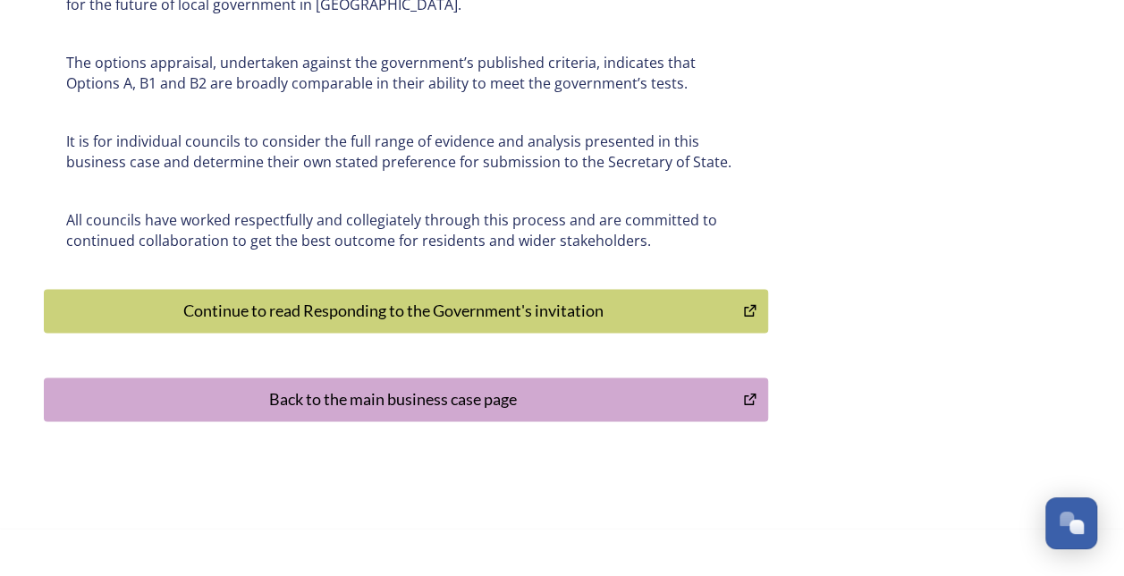
click at [272, 387] on div "Back to the main business case page" at bounding box center [394, 399] width 681 height 24
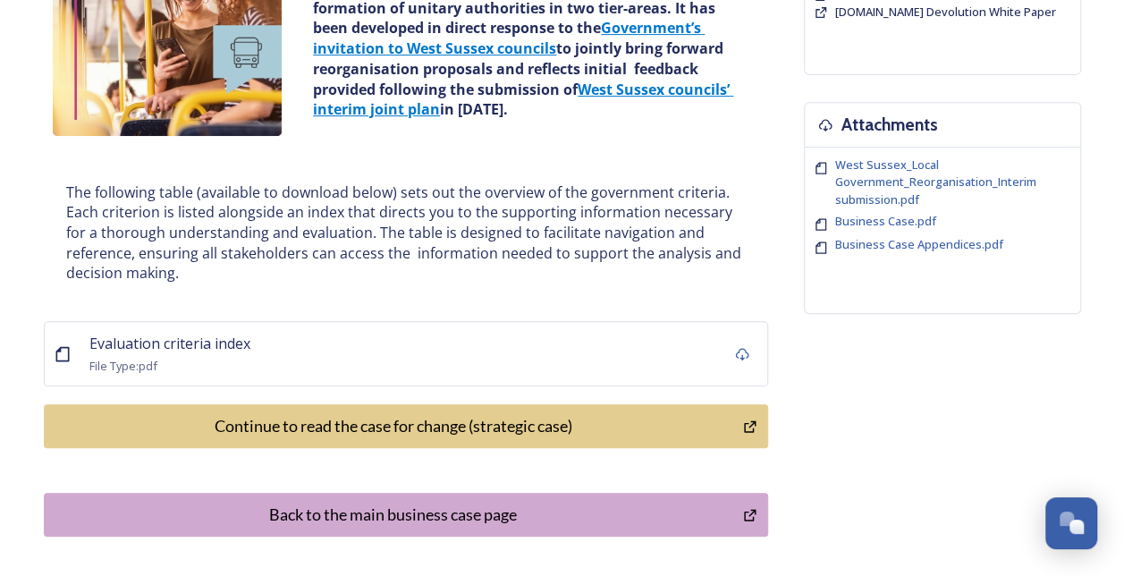
scroll to position [358, 0]
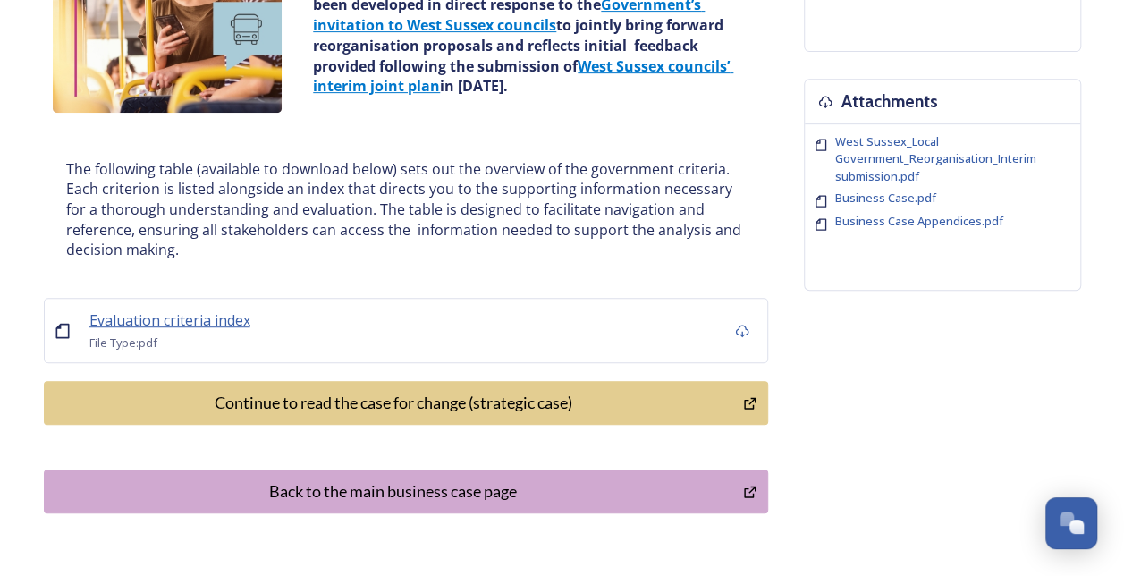
click at [147, 327] on span "Evaluation criteria index" at bounding box center [169, 320] width 161 height 20
